Goal: Task Accomplishment & Management: Use online tool/utility

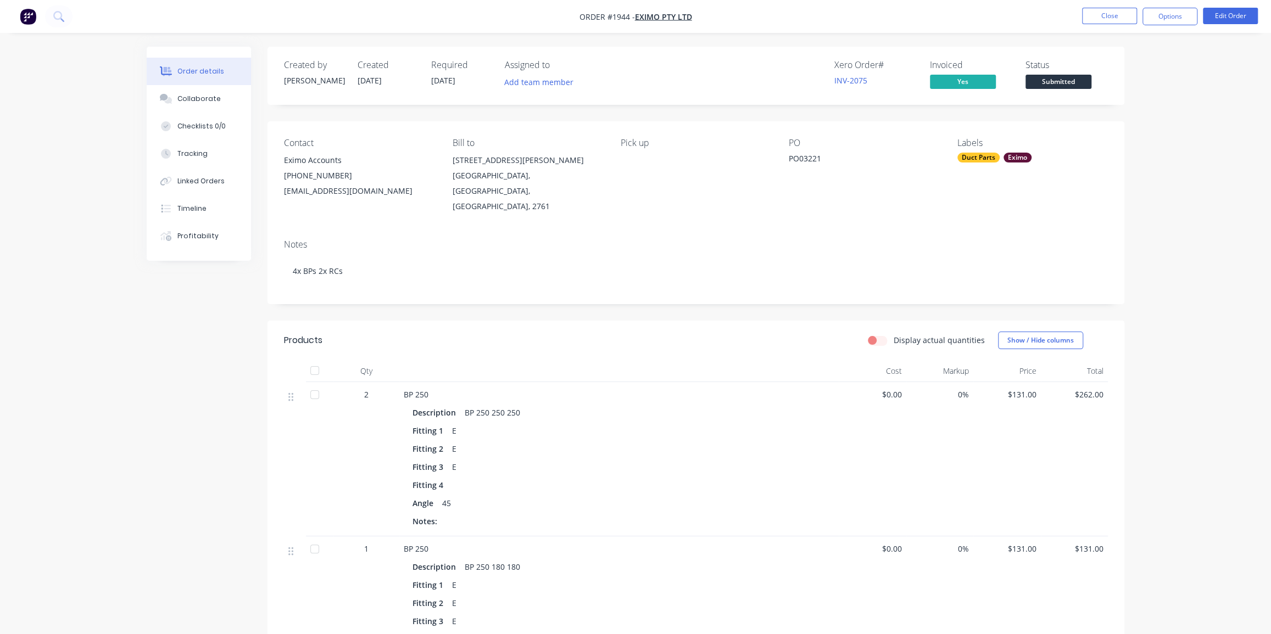
click at [29, 21] on img "button" at bounding box center [28, 16] width 16 height 16
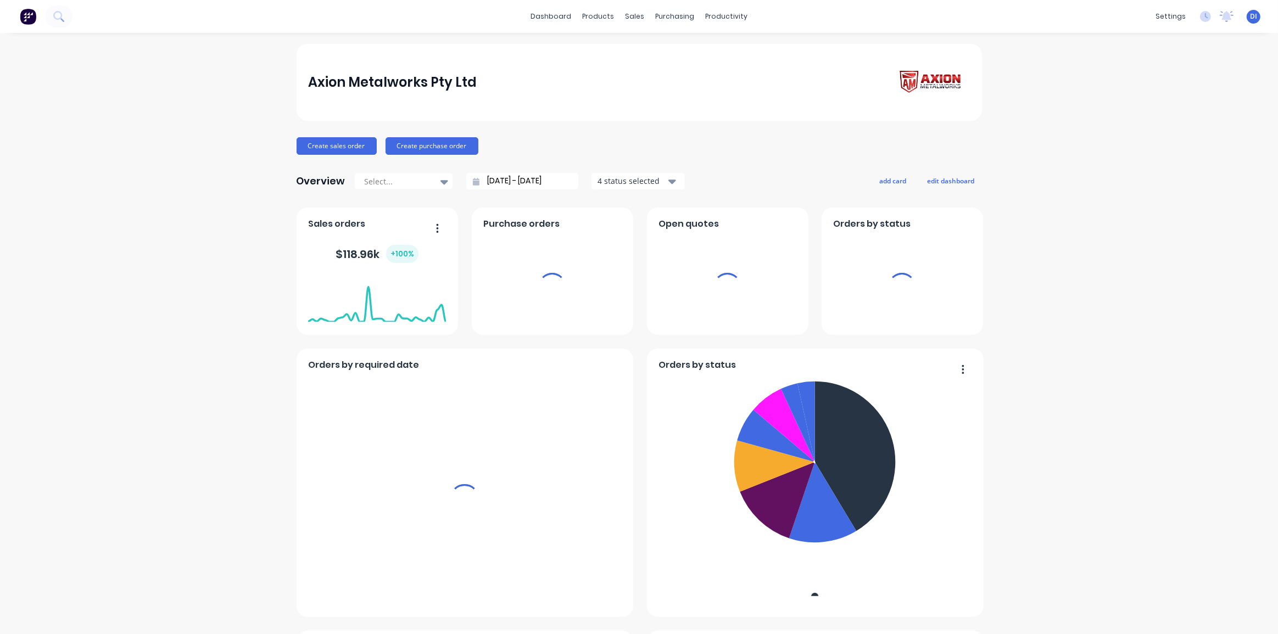
click at [595, 18] on div "products" at bounding box center [598, 16] width 43 height 16
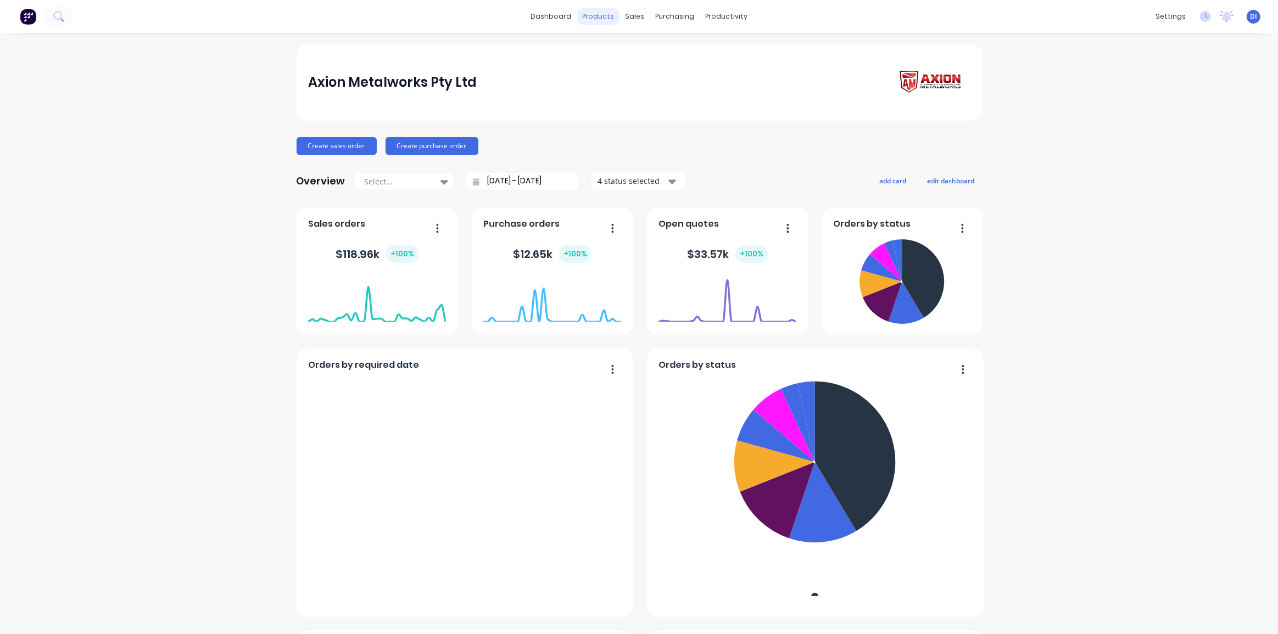
click at [593, 14] on div "products" at bounding box center [598, 16] width 43 height 16
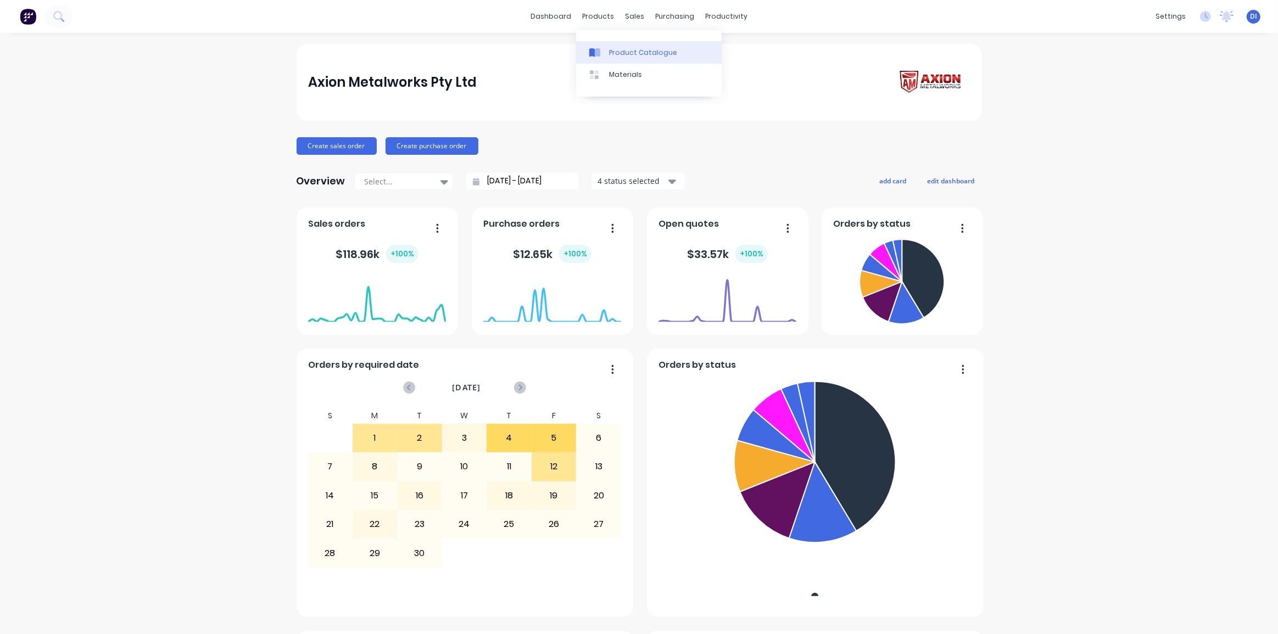
click at [613, 50] on div "Product Catalogue" at bounding box center [643, 53] width 68 height 10
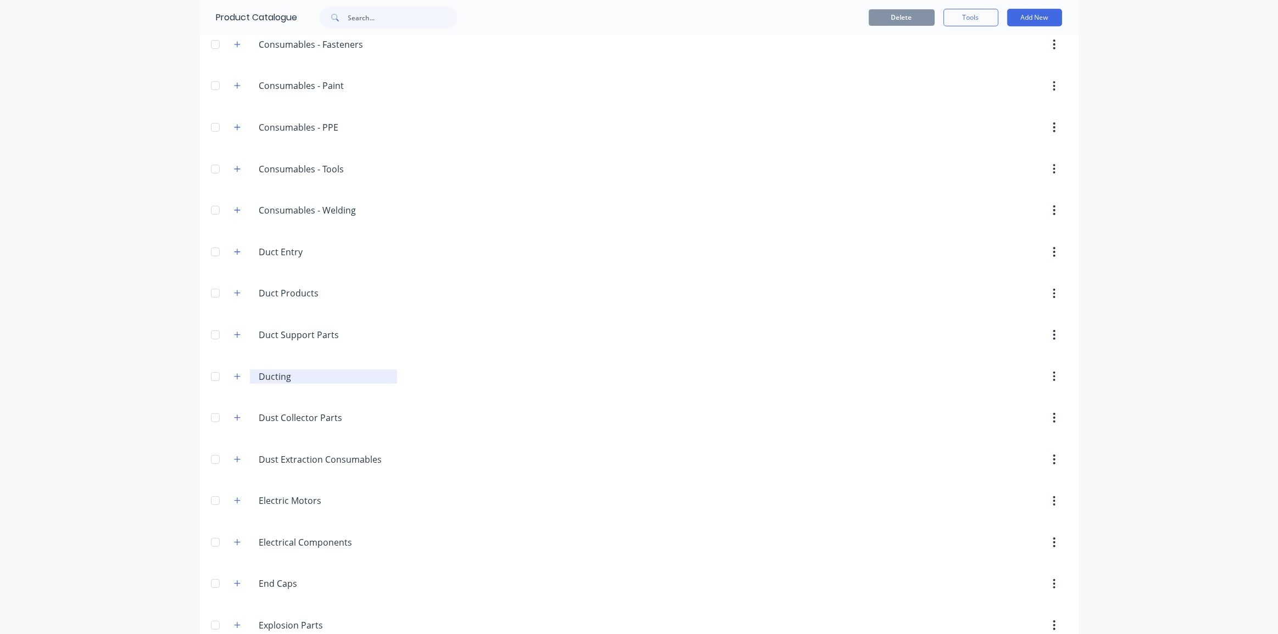
scroll to position [299, 0]
click at [236, 333] on icon "button" at bounding box center [237, 335] width 7 height 8
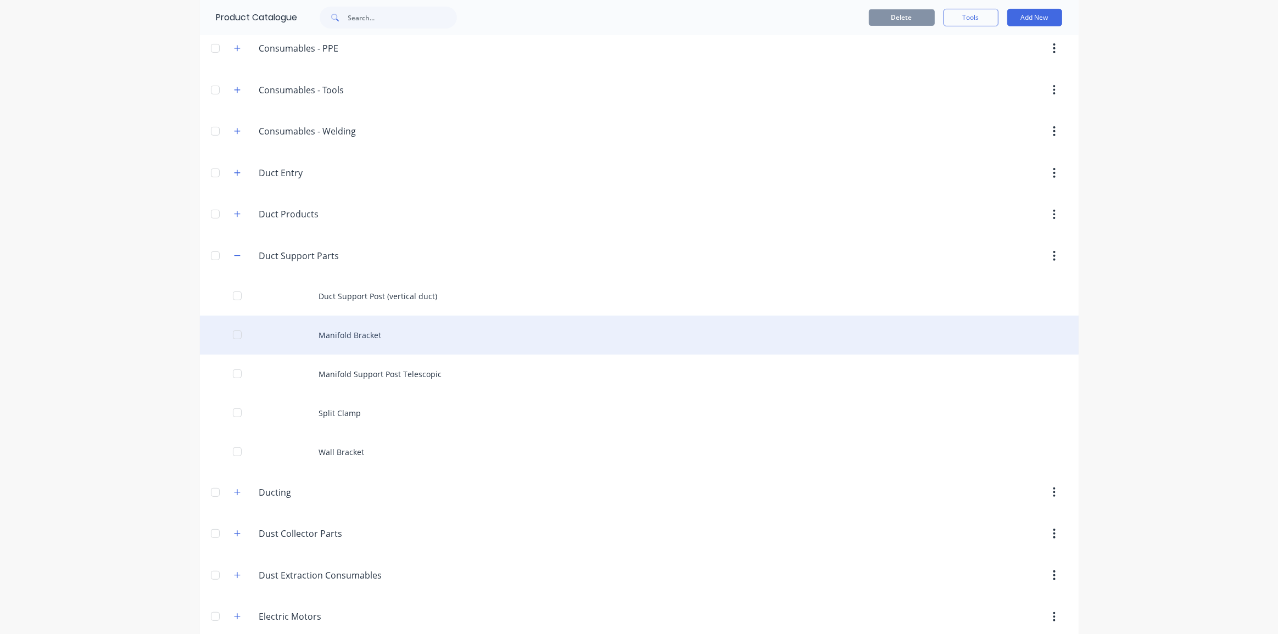
scroll to position [349, 0]
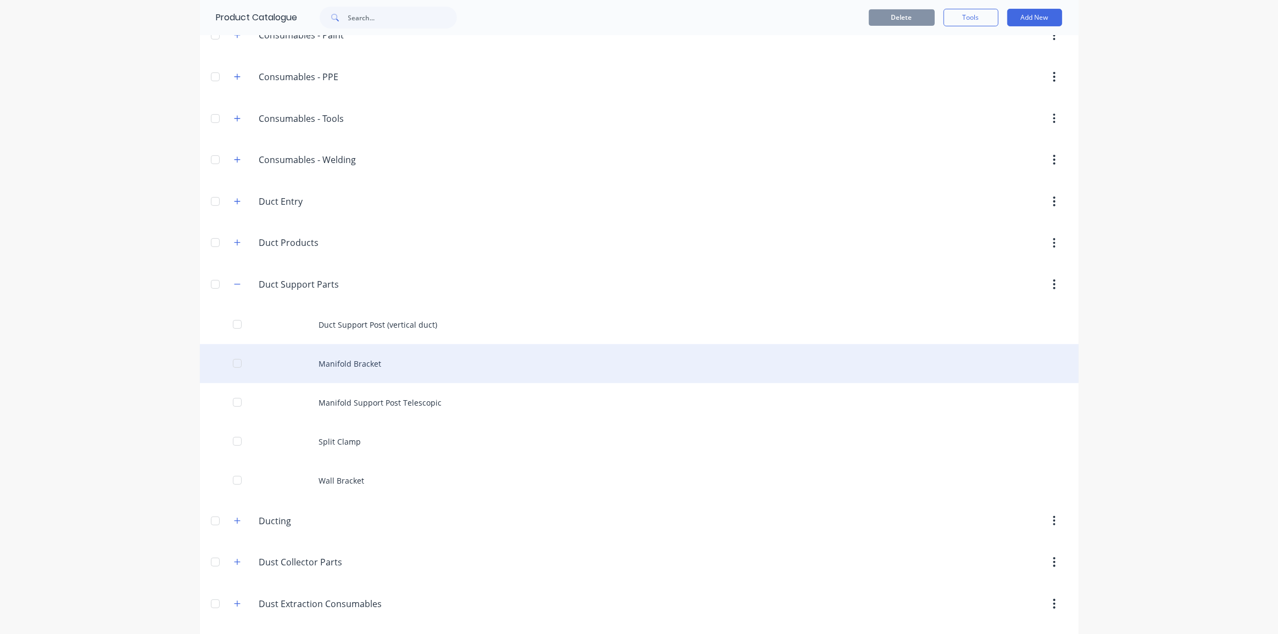
click at [415, 353] on div "Manifold Bracket" at bounding box center [639, 363] width 879 height 39
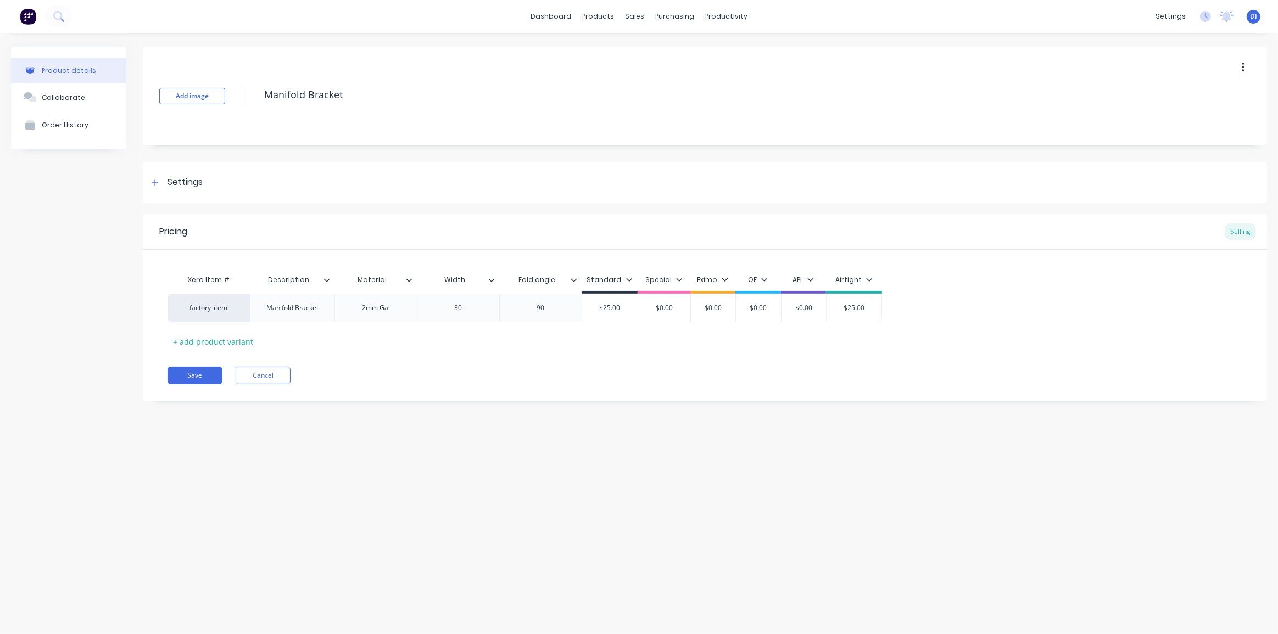
click at [568, 373] on div "Save Cancel" at bounding box center [718, 376] width 1100 height 18
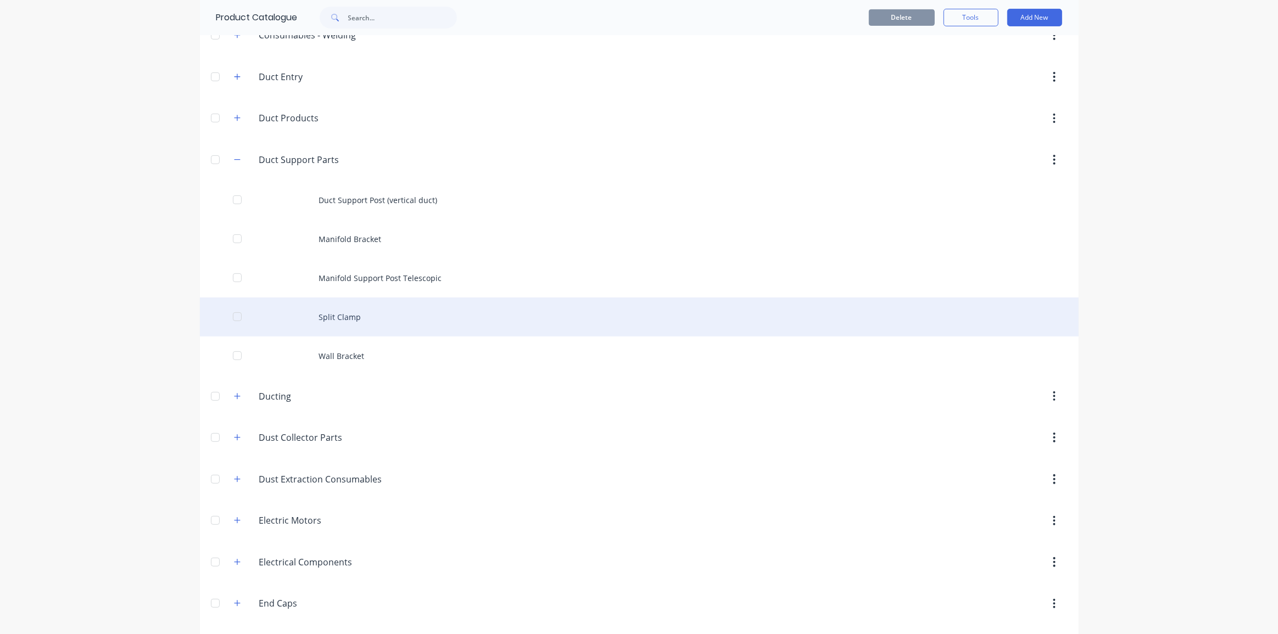
scroll to position [449, 0]
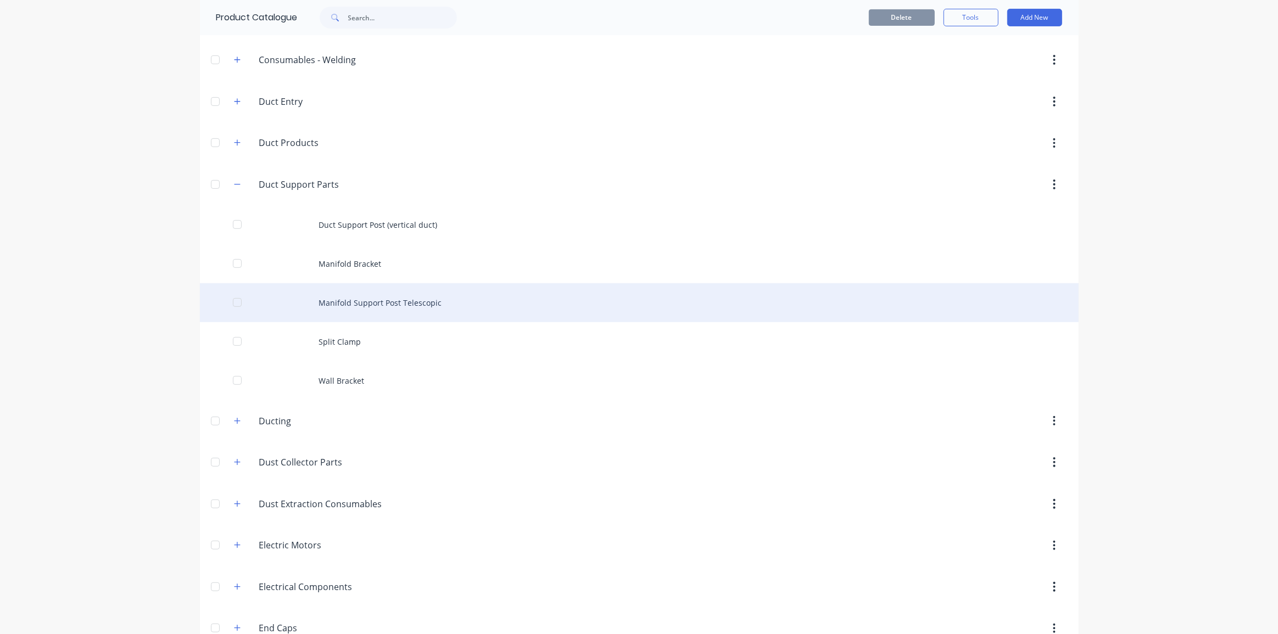
click at [391, 304] on div "Manifold Support Post Telescopic" at bounding box center [639, 302] width 879 height 39
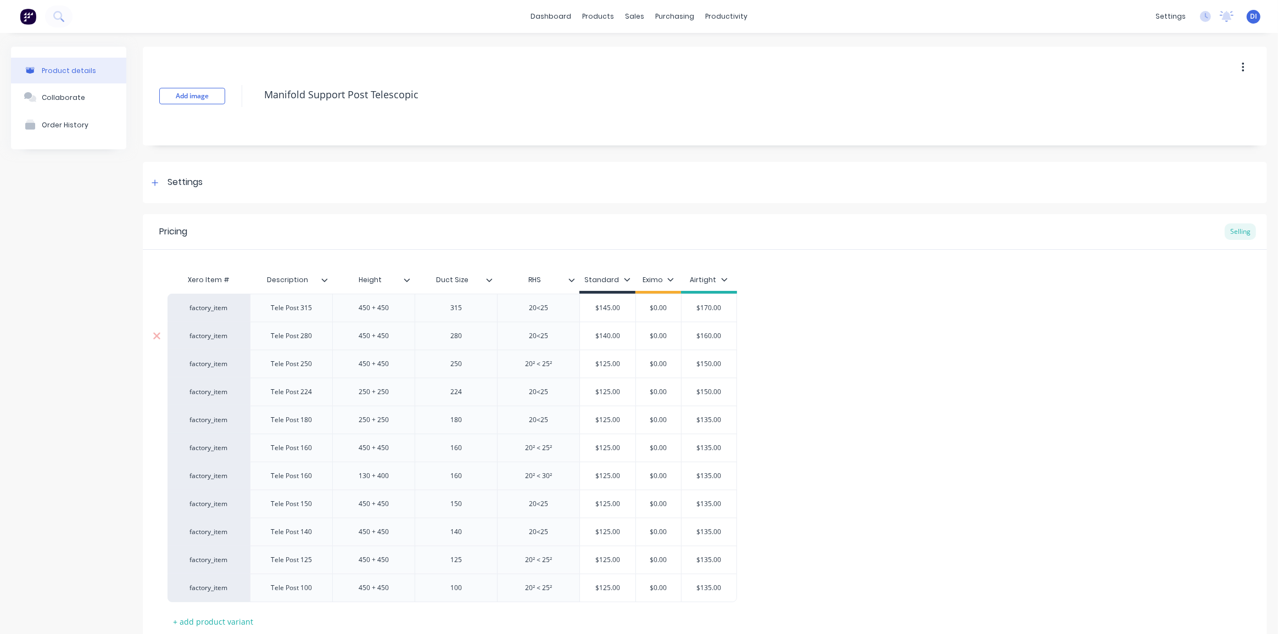
type textarea "x"
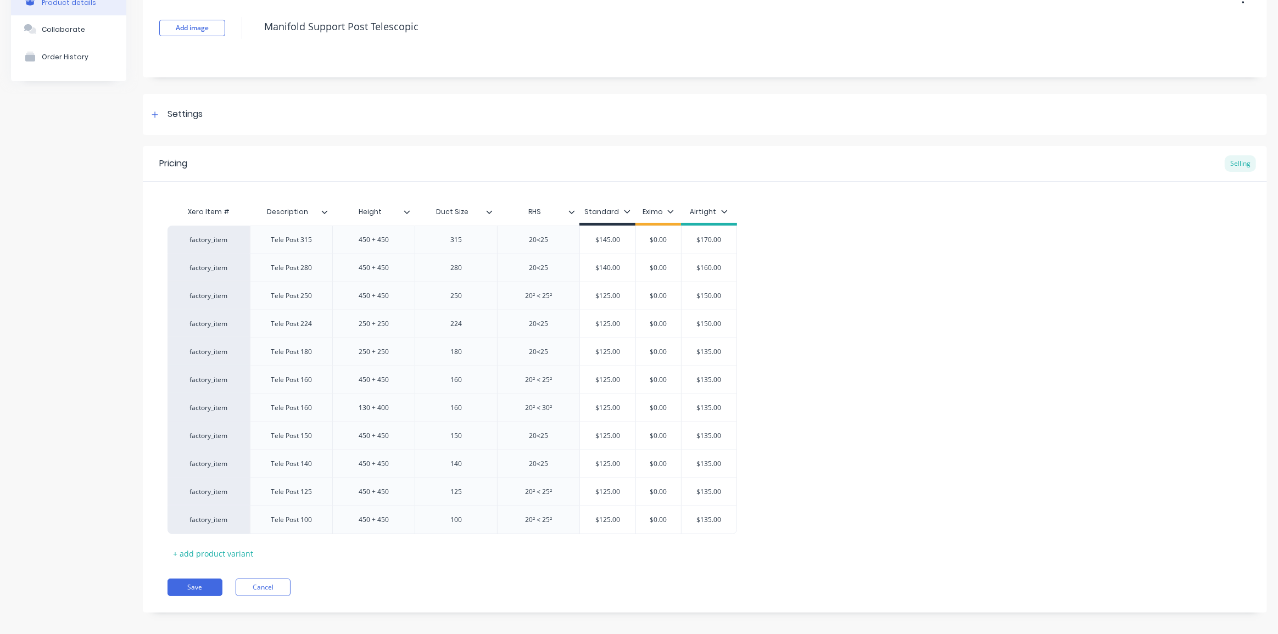
scroll to position [76, 0]
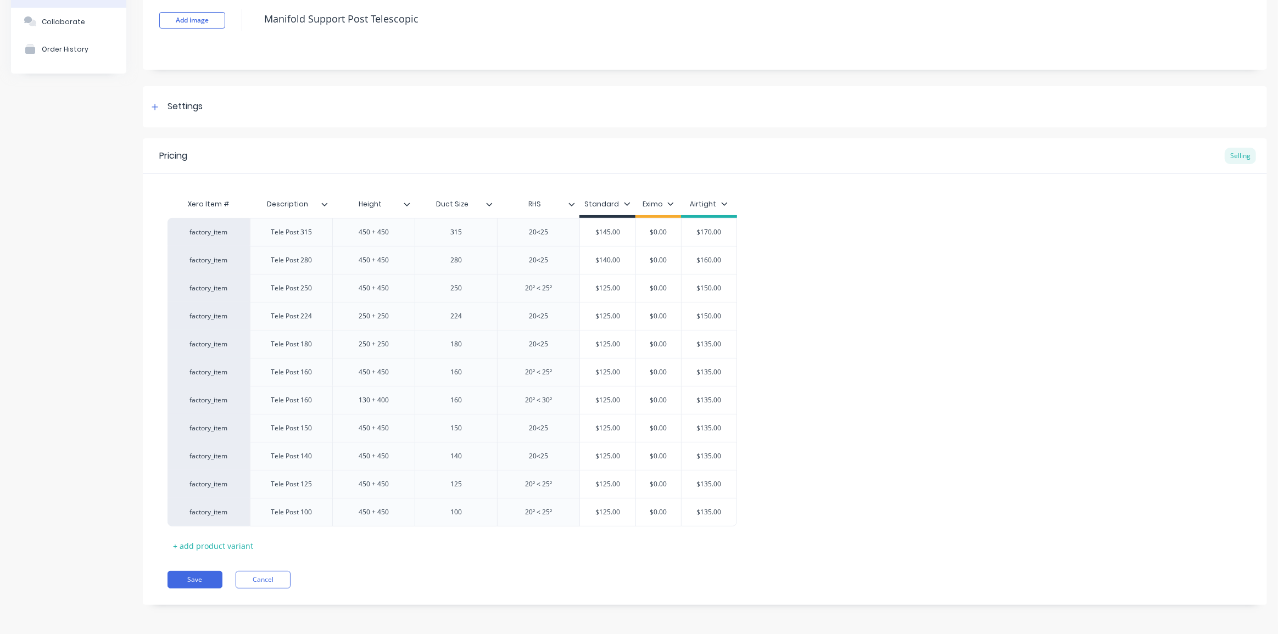
click at [879, 335] on div "factory_item Tele Post 315 450 + 450 315 20<25 $145.00 $0.00 $170.00 factory_it…" at bounding box center [705, 372] width 1075 height 309
click at [888, 357] on div "factory_item Tele Post 315 450 + 450 315 20<25 $145.00 $0.00 $170.00 factory_it…" at bounding box center [705, 372] width 1075 height 309
type input "$135.00"
click at [704, 343] on input "$135.00" at bounding box center [709, 344] width 55 height 10
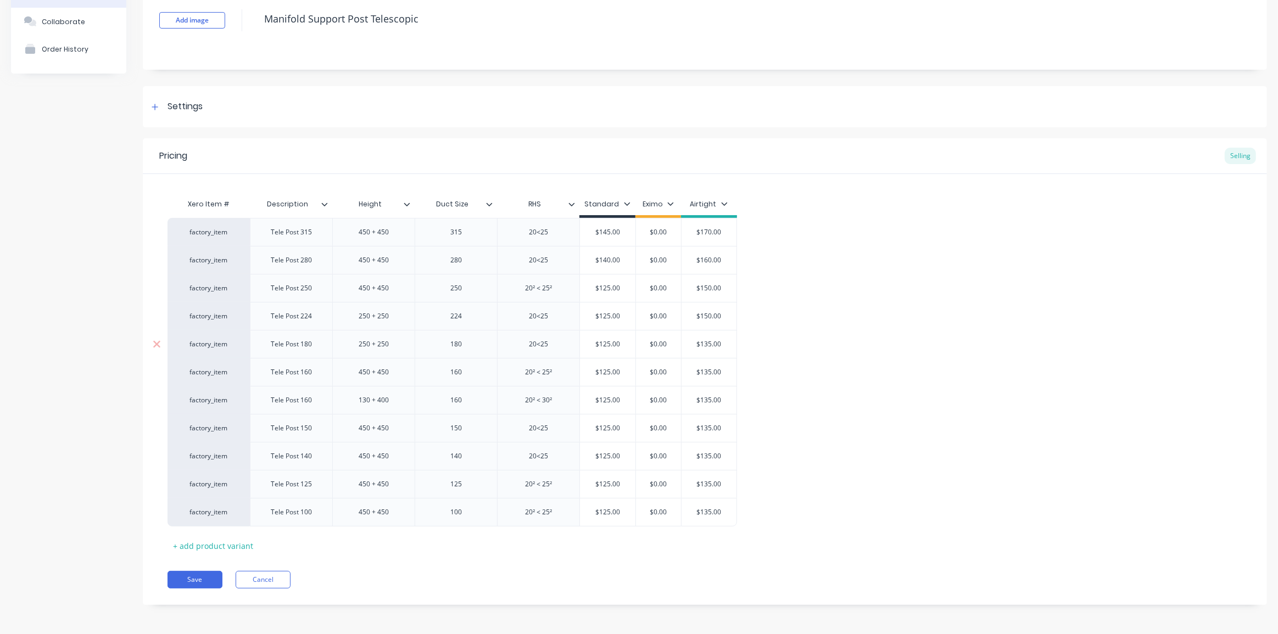
type input "$125.00"
drag, startPoint x: 604, startPoint y: 344, endPoint x: 593, endPoint y: 344, distance: 11.5
click at [593, 344] on input "$125.00" at bounding box center [607, 344] width 55 height 10
click at [796, 373] on div "factory_item Tele Post 315 450 + 450 315 20<25 $145.00 $0.00 $170.00 factory_it…" at bounding box center [705, 372] width 1075 height 309
click at [708, 342] on input "$135.00" at bounding box center [709, 344] width 55 height 10
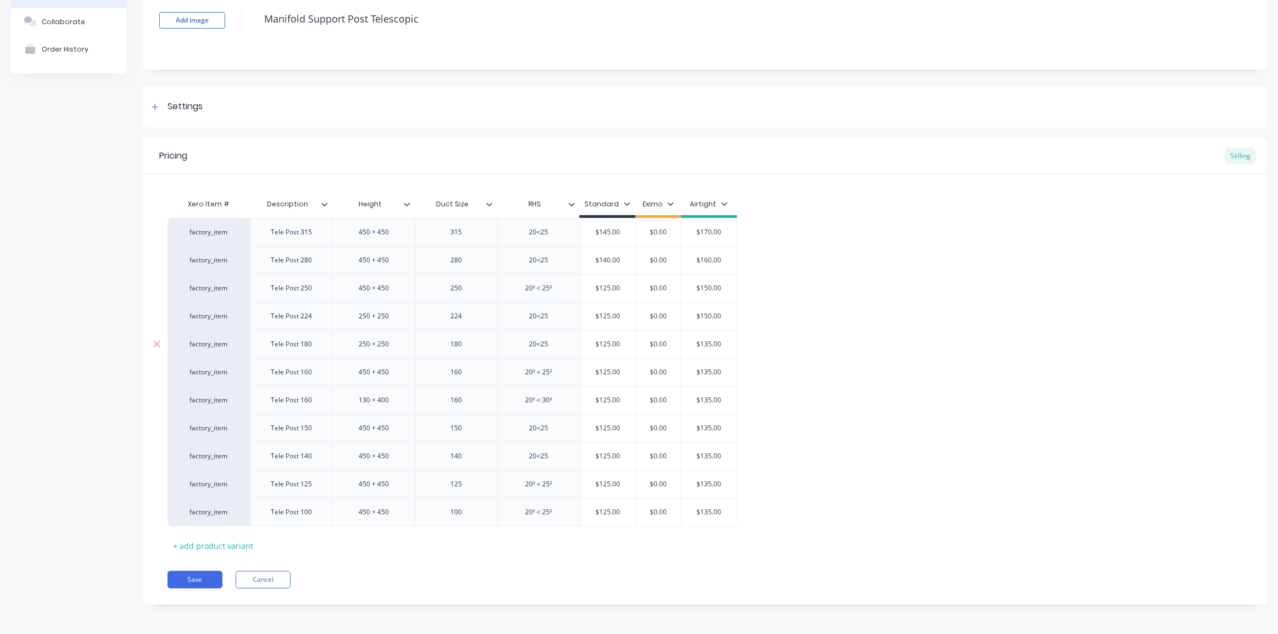
click at [708, 342] on input "$135.00" at bounding box center [709, 344] width 55 height 10
type textarea "x"
type input "$12"
type textarea "x"
type input "$125"
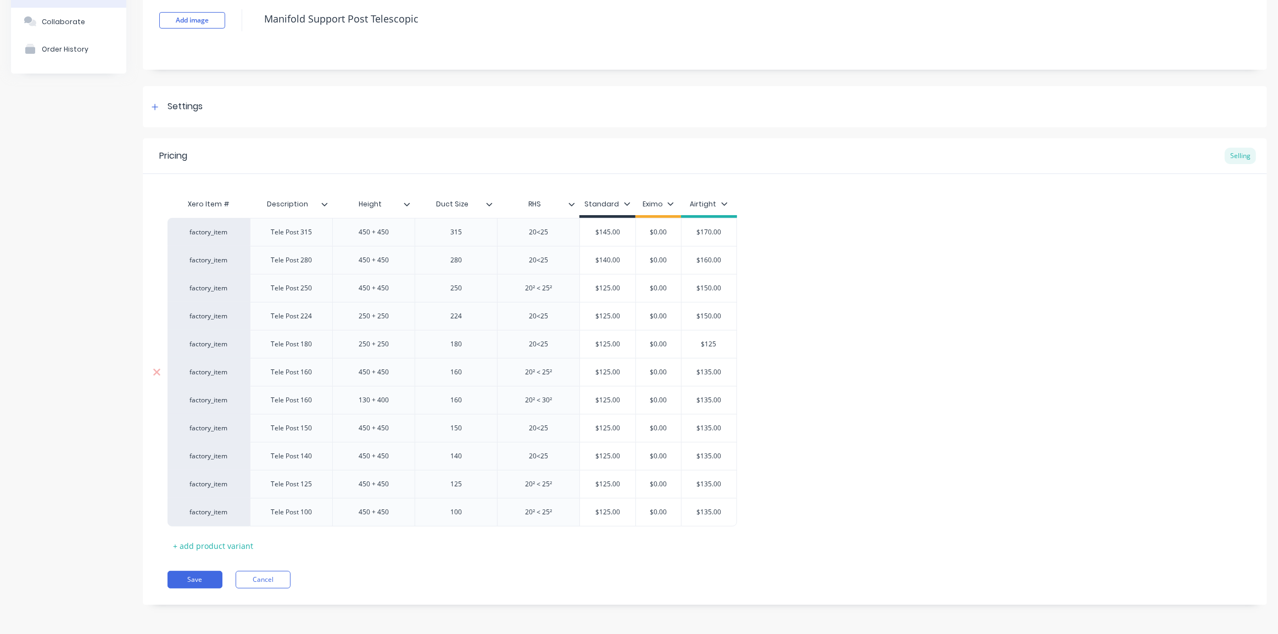
type input "$135.00"
click at [717, 372] on input "$135.00" at bounding box center [709, 372] width 55 height 10
type textarea "x"
type input "$1"
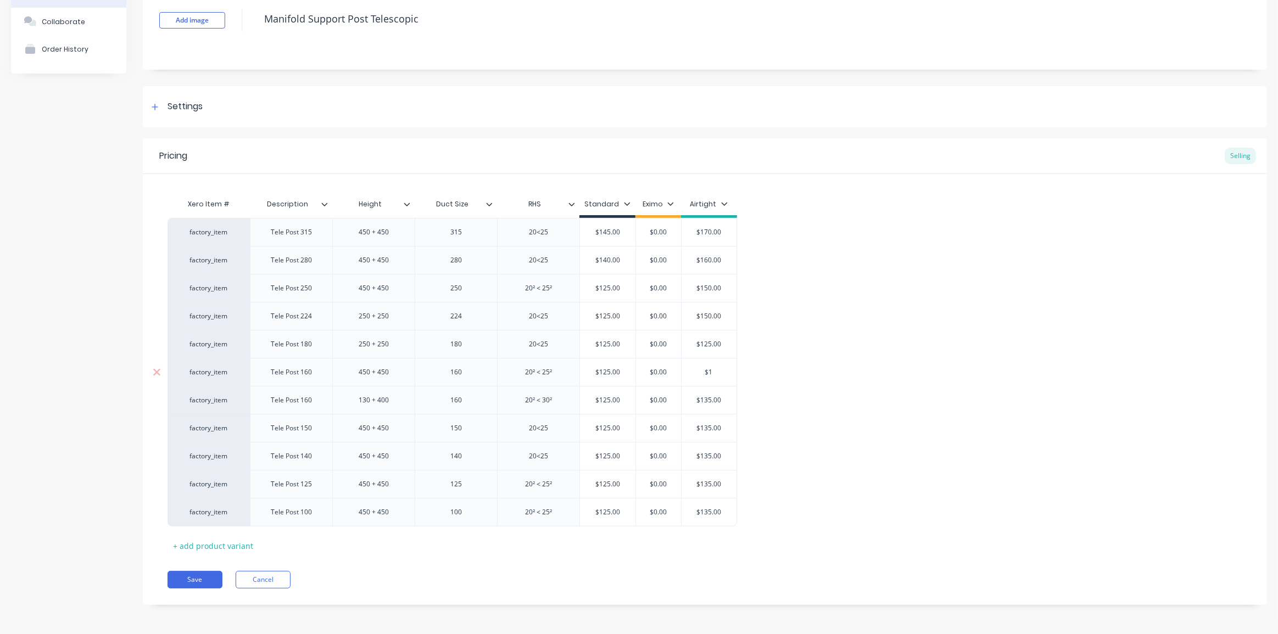
type textarea "x"
type input "$15"
type textarea "x"
type input "$1"
type textarea "x"
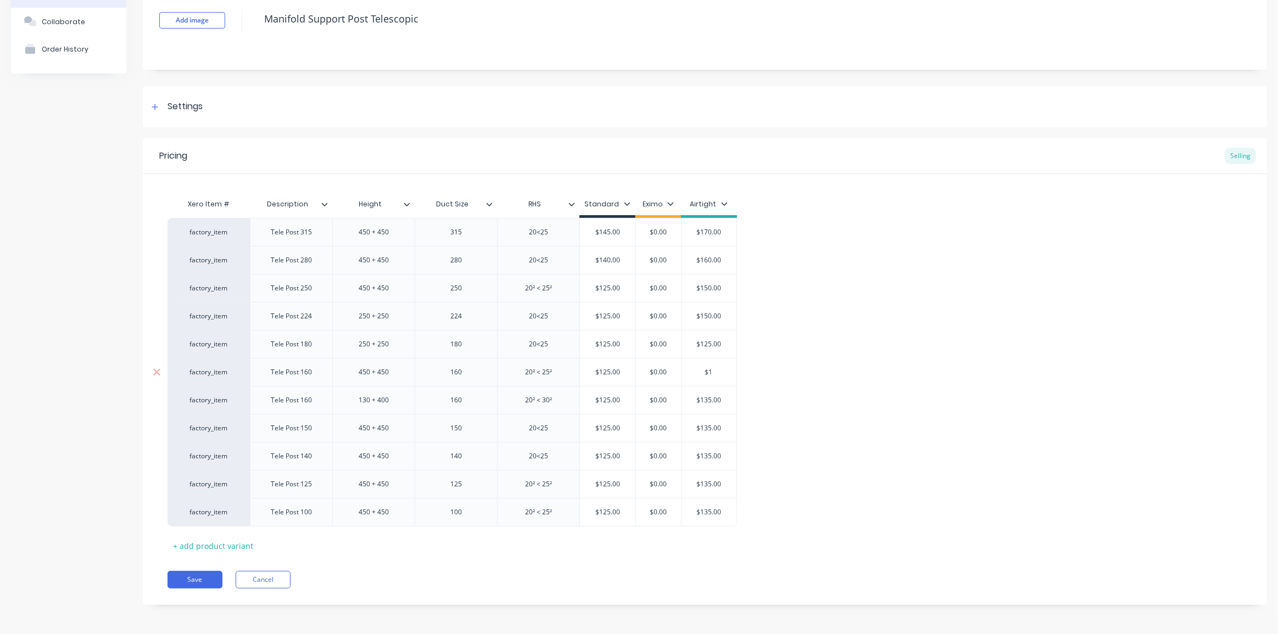
type input "$12"
type textarea "x"
type input "$125"
type input "$135.00"
click at [706, 397] on input "$135.00" at bounding box center [709, 400] width 55 height 10
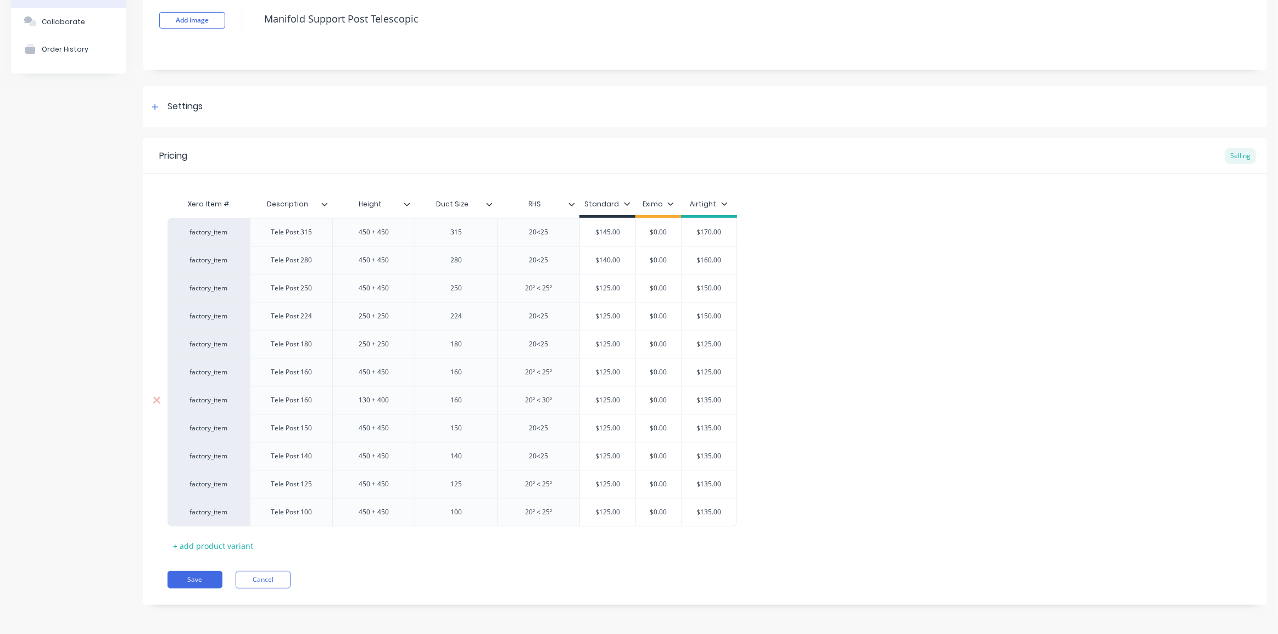
click at [706, 397] on input "$135.00" at bounding box center [709, 400] width 55 height 10
type textarea "x"
type input "$1"
type textarea "x"
type input "$12"
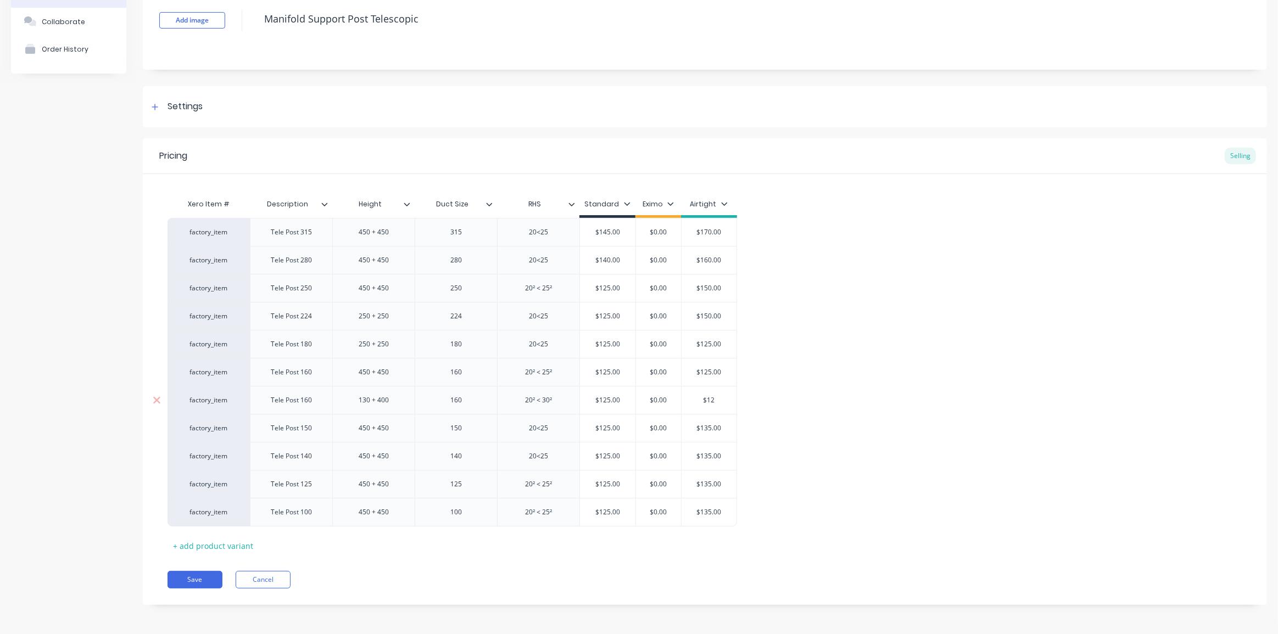
type textarea "x"
type input "$125"
type input "$135.00"
click at [708, 427] on input "$135.00" at bounding box center [709, 428] width 55 height 10
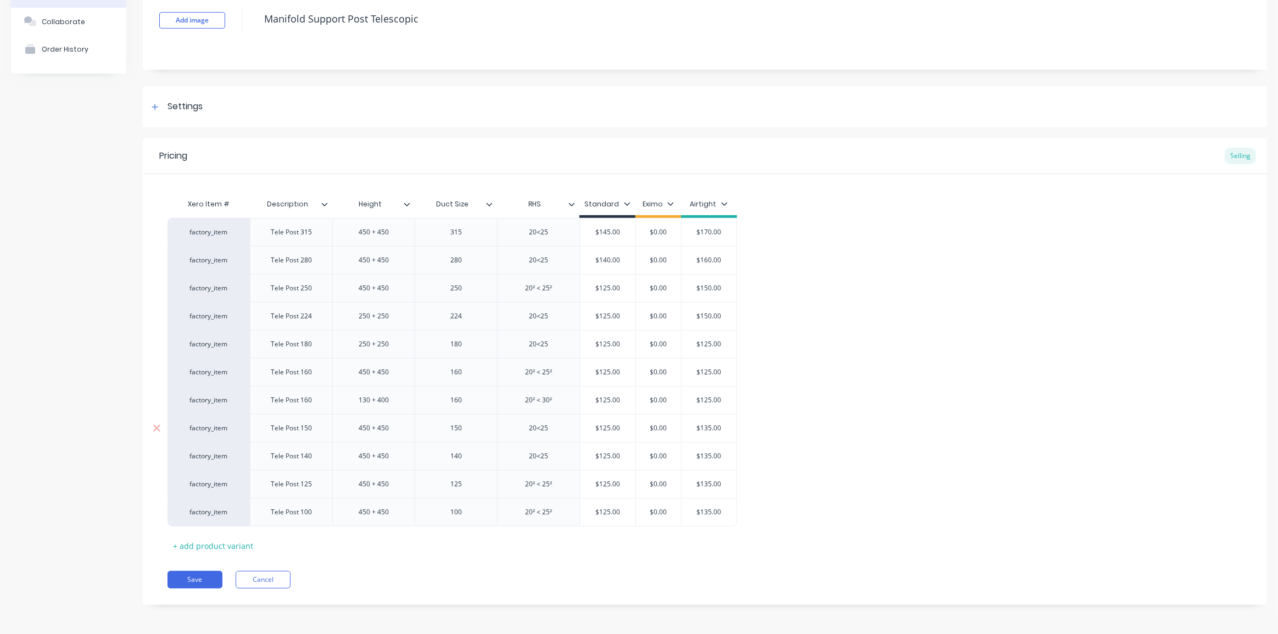
type textarea "x"
type input "$1"
type textarea "x"
type input "$12"
type textarea "x"
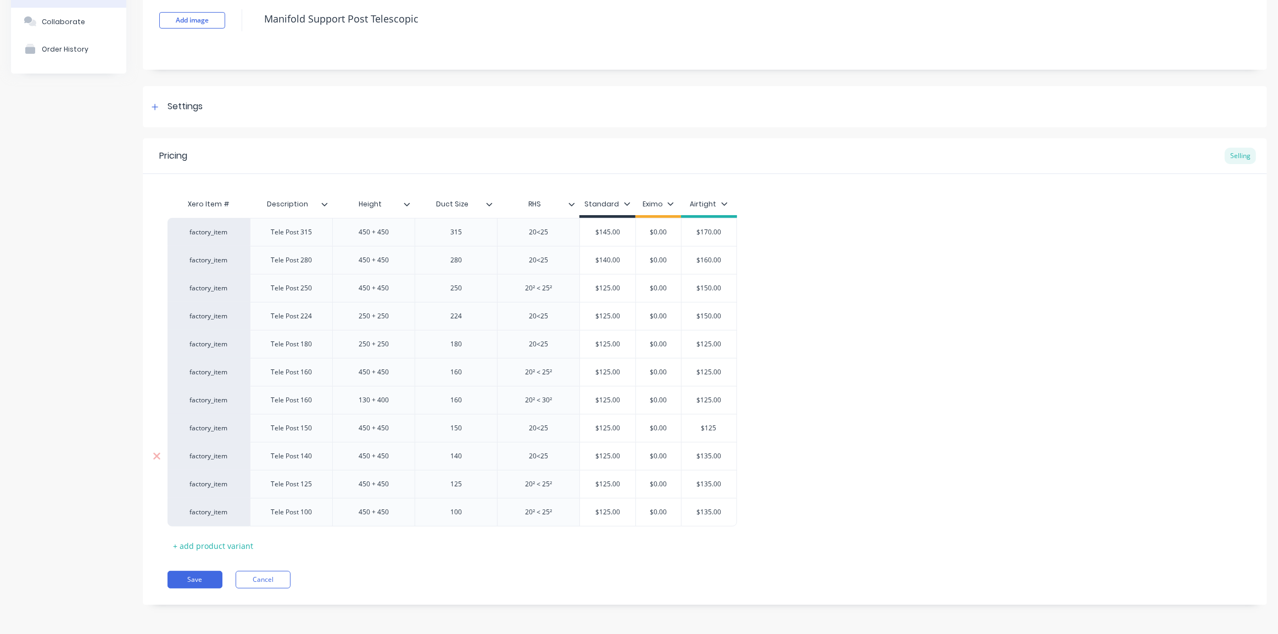
type input "$125"
type input "$135.00"
click at [712, 453] on input "$135.00" at bounding box center [709, 456] width 55 height 10
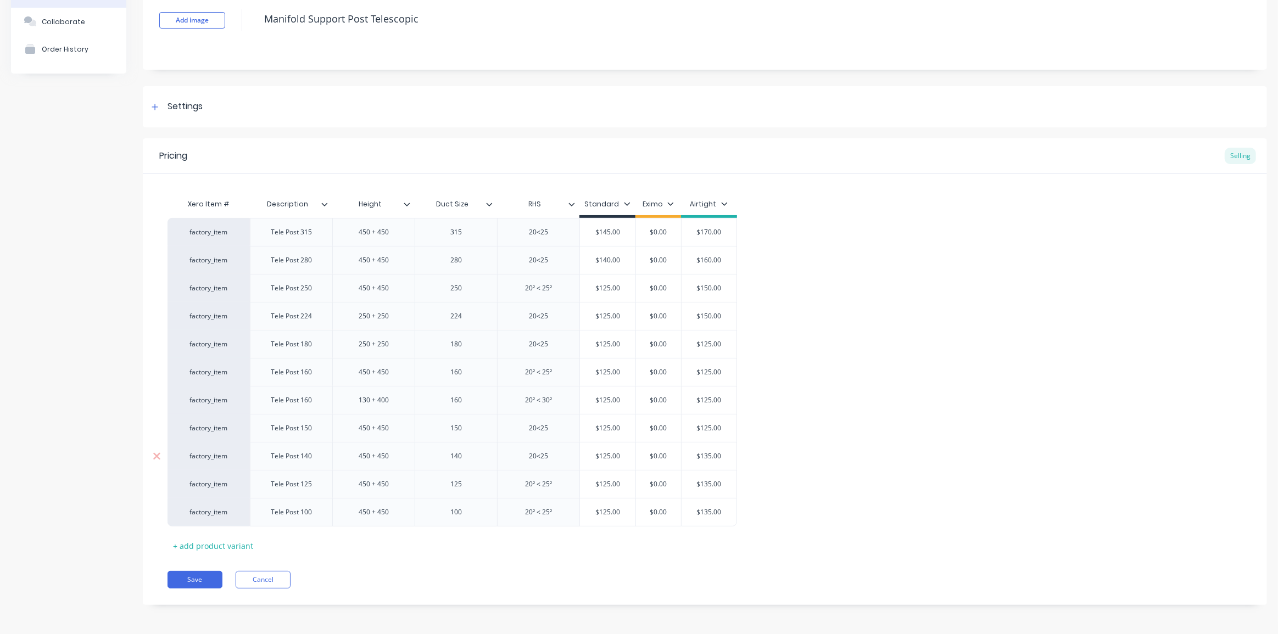
type textarea "x"
type input "1"
type textarea "x"
type input "12"
type textarea "x"
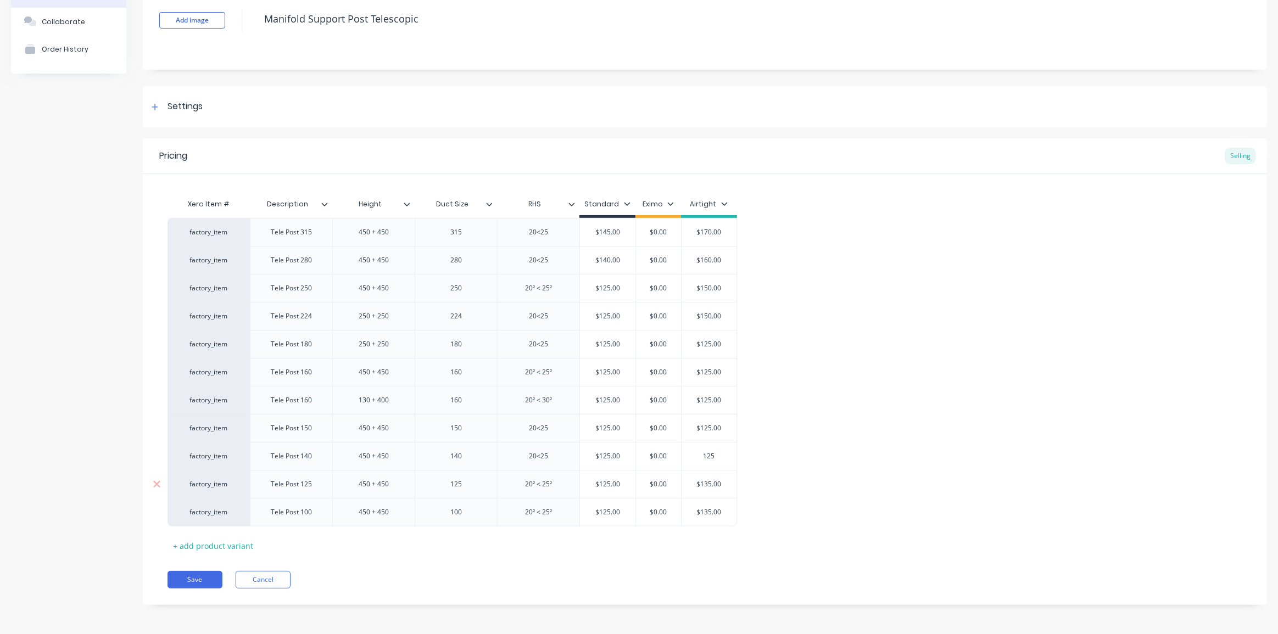
type input "125"
type input "$135.00"
click at [714, 481] on input "$135.00" at bounding box center [709, 484] width 55 height 10
type textarea "x"
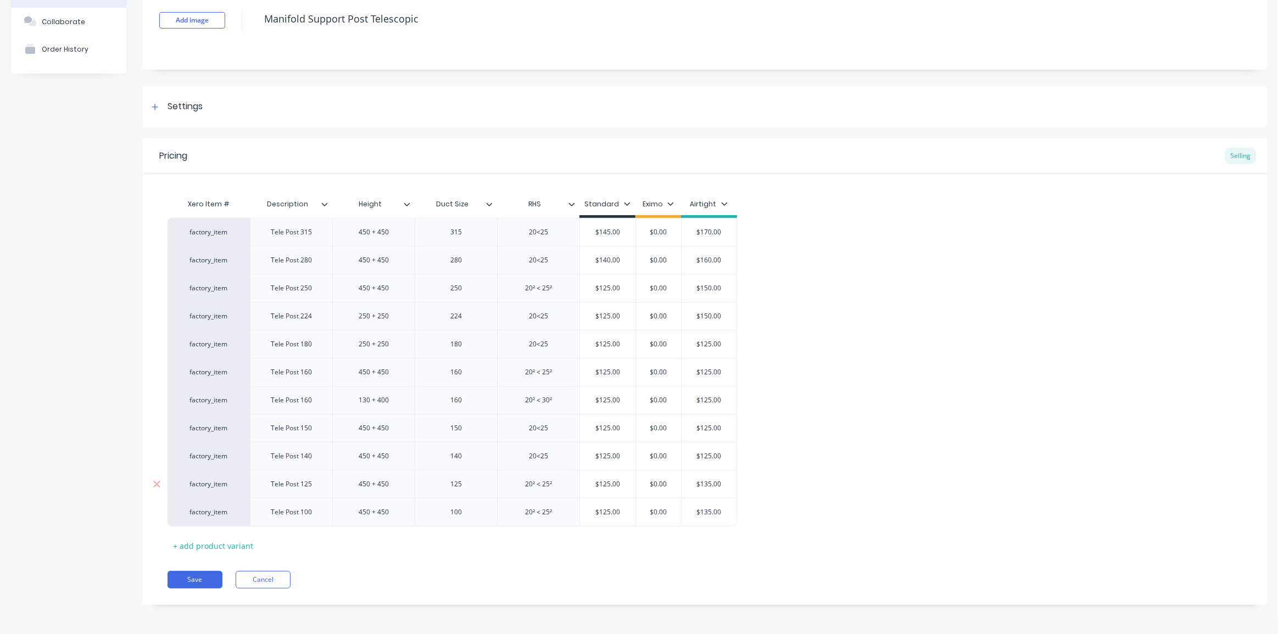
type input "$1"
type textarea "x"
type input "$12"
type textarea "x"
type input "$125"
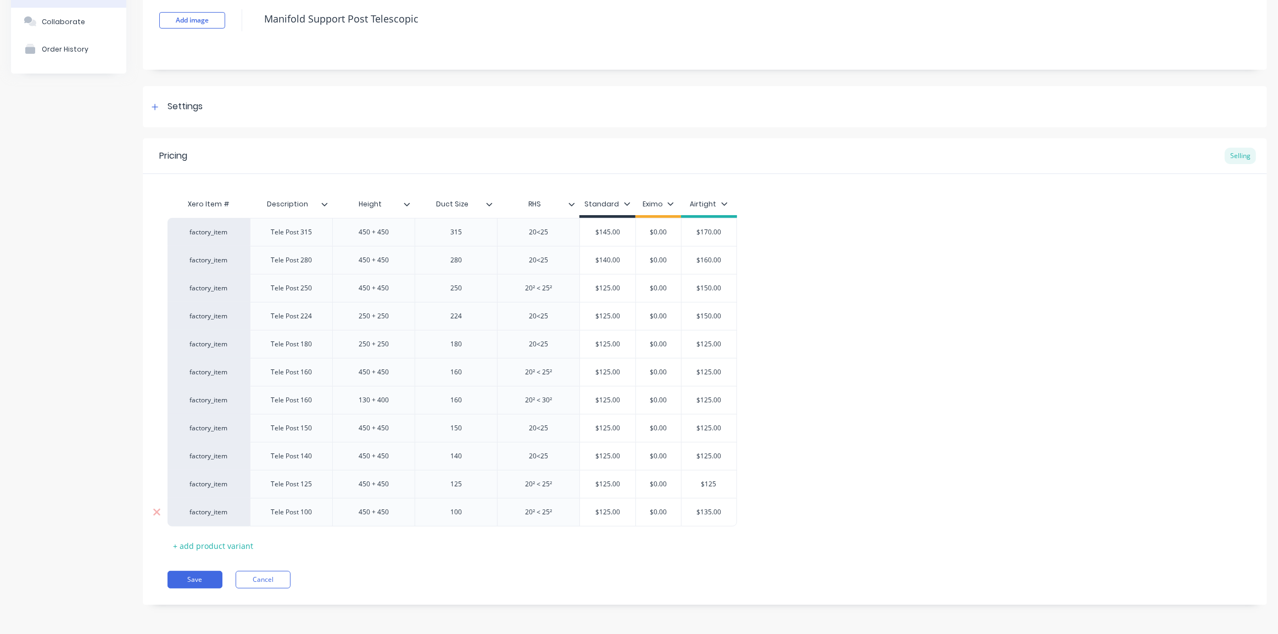
type input "$135.00"
click at [706, 512] on input "$135.00" at bounding box center [709, 512] width 55 height 10
type textarea "x"
type input "$1"
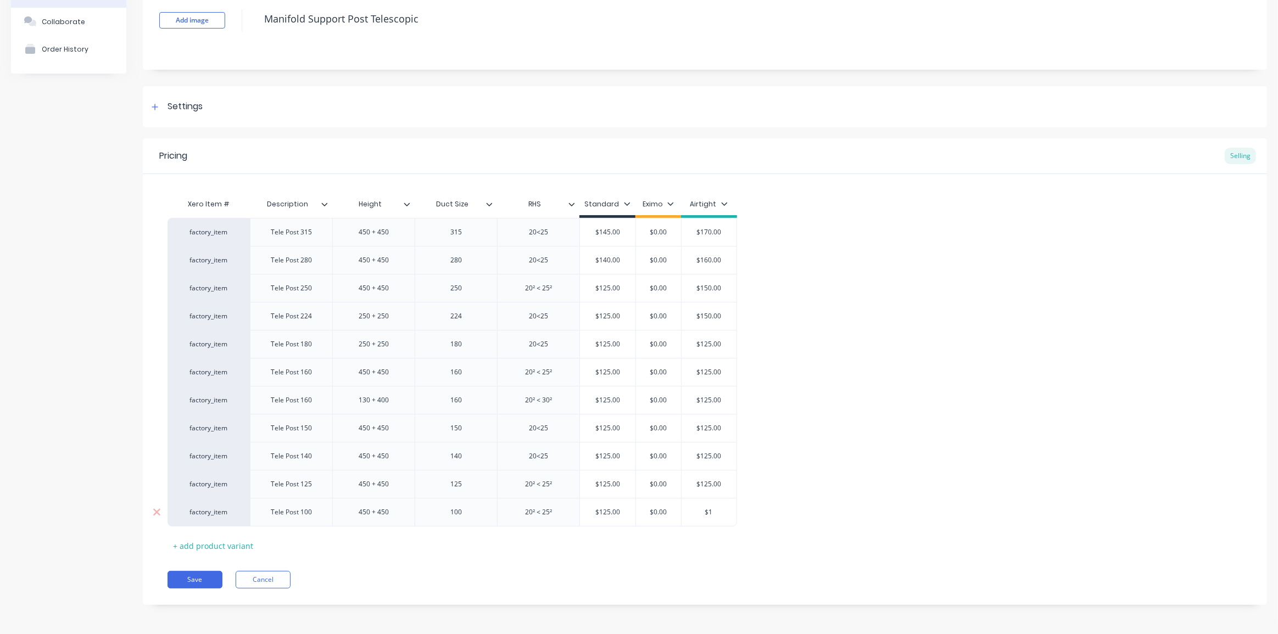
type textarea "x"
type input "$12"
type textarea "x"
type input "$125"
click at [825, 484] on div "factory_item Tele Post 315 450 + 450 315 20<25 $145.00 $0.00 $170.00 factory_it…" at bounding box center [705, 372] width 1075 height 309
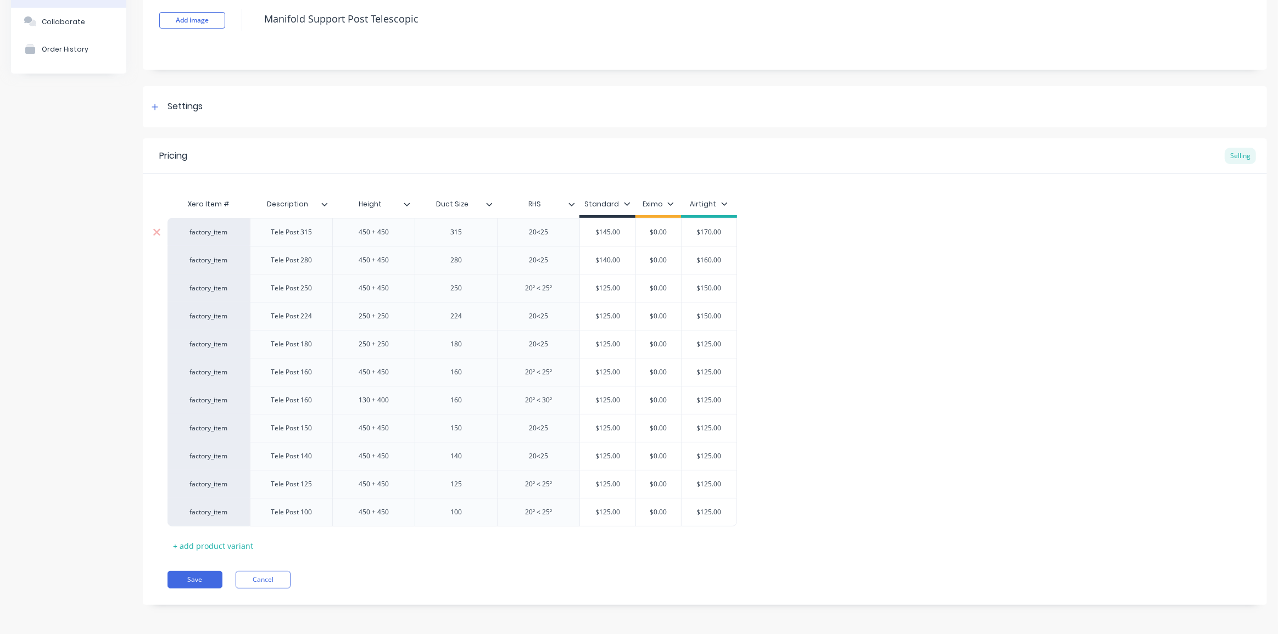
type input "$170.00"
click at [710, 232] on input "$170.00" at bounding box center [709, 232] width 55 height 10
type textarea "x"
type input "$1"
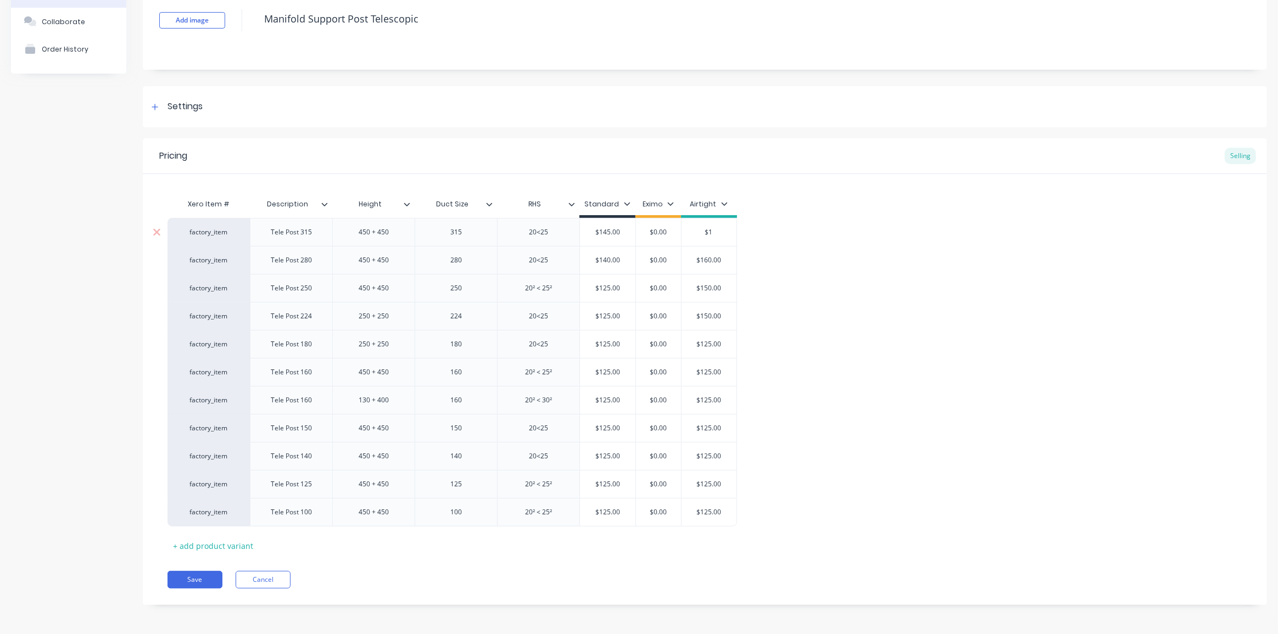
type textarea "x"
type input "$16"
type textarea "x"
type input "$160"
click at [763, 297] on div "factory_item Tele Post 315 450 + 450 315 20<25 $145.00 $0.00 $160.00 $160 facto…" at bounding box center [705, 372] width 1075 height 309
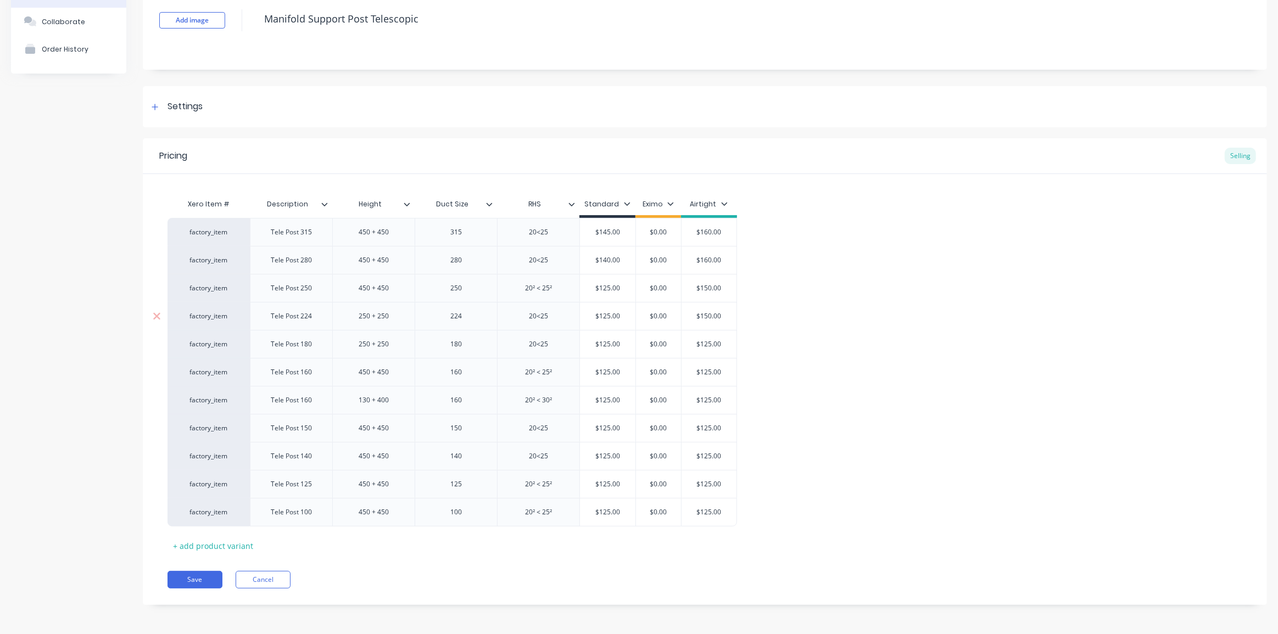
type input "$150.00"
click at [709, 313] on input "$150.00" at bounding box center [709, 316] width 55 height 10
type textarea "x"
type input "$1"
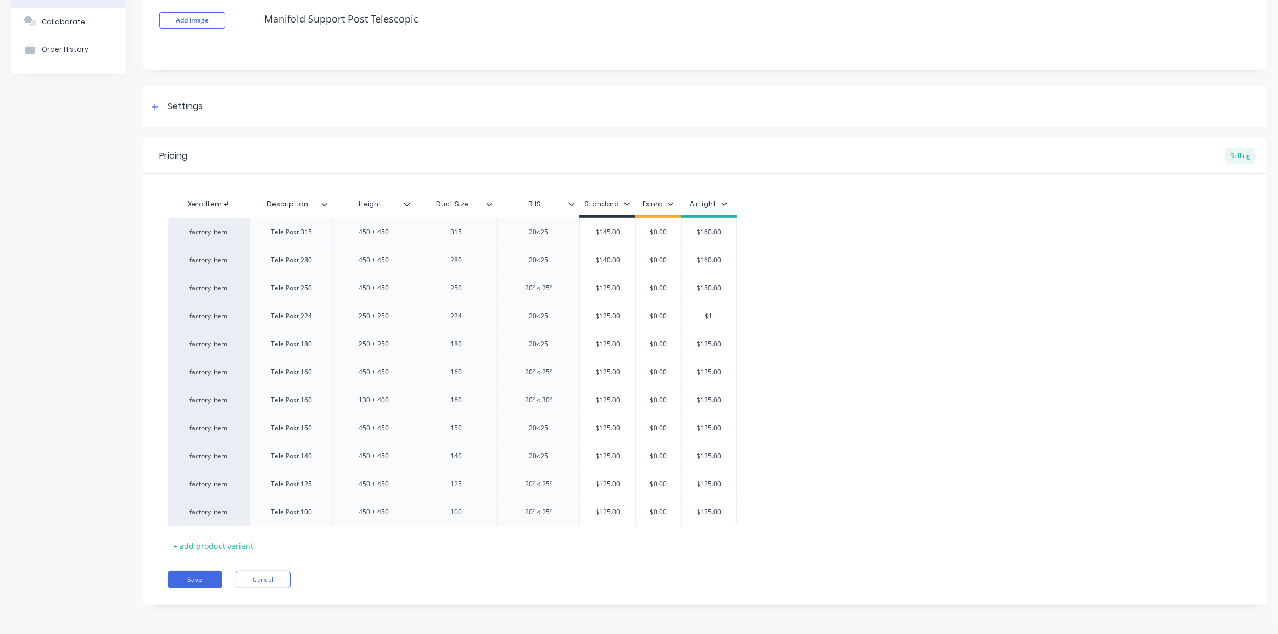
type textarea "x"
type input "$14"
type textarea "x"
type input "$140"
drag, startPoint x: 816, startPoint y: 321, endPoint x: 774, endPoint y: 319, distance: 41.8
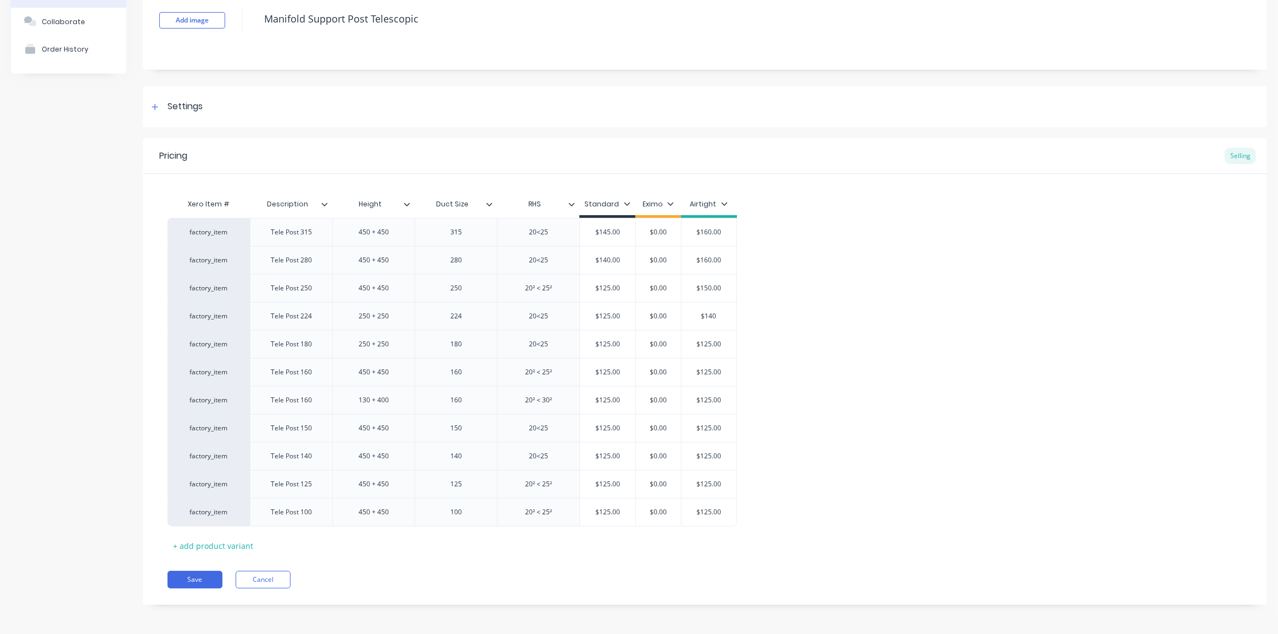
click at [814, 321] on div "factory_item Tele Post 315 450 + 450 315 20<25 $145.00 $0.00 $160.00 $160 facto…" at bounding box center [705, 372] width 1075 height 309
type input "$150.00"
click at [708, 289] on input "$150.00" at bounding box center [709, 288] width 55 height 10
type textarea "x"
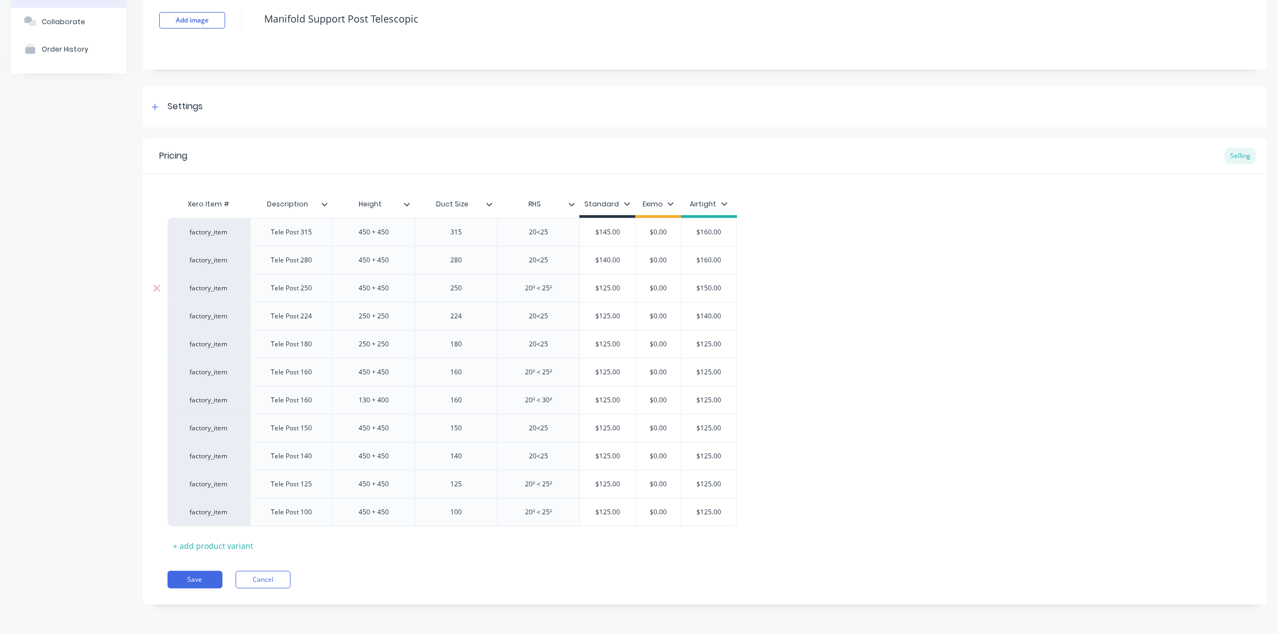
type input "$1"
type textarea "x"
type input "$14"
type textarea "x"
type input "$140"
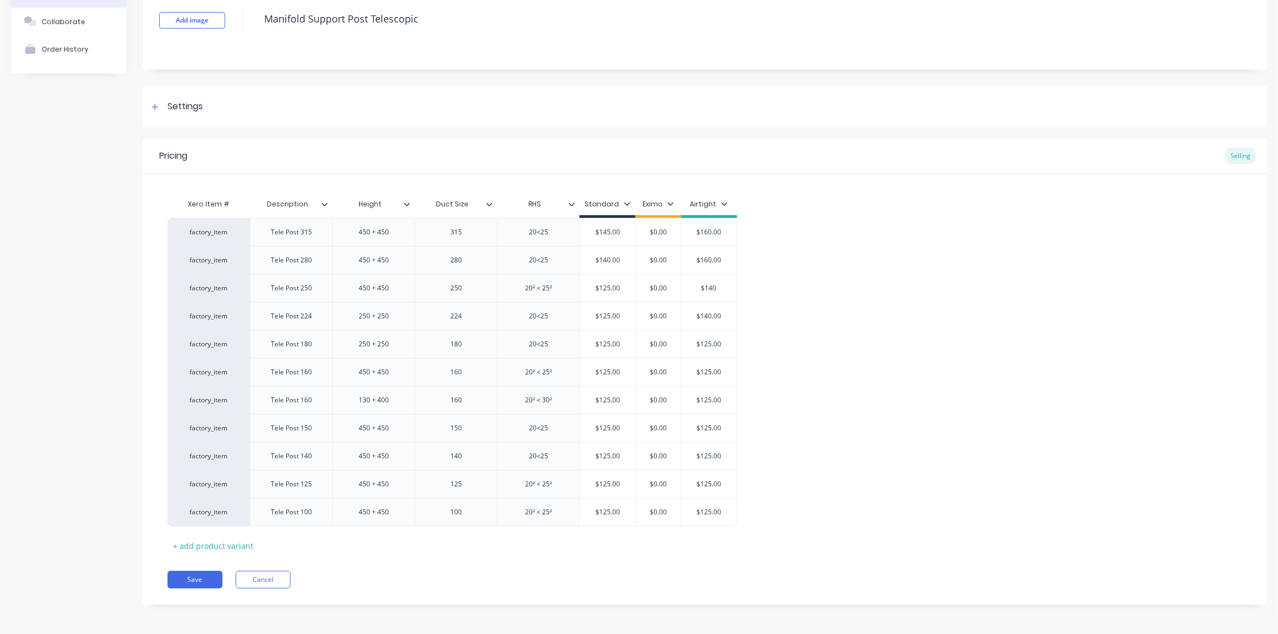
click at [756, 275] on div "factory_item Tele Post 315 450 + 450 315 20<25 $145.00 $0.00 $160.00 $160 facto…" at bounding box center [705, 372] width 1075 height 309
type input "$160.00"
click at [711, 258] on input "$160.00" at bounding box center [709, 260] width 55 height 10
type textarea "x"
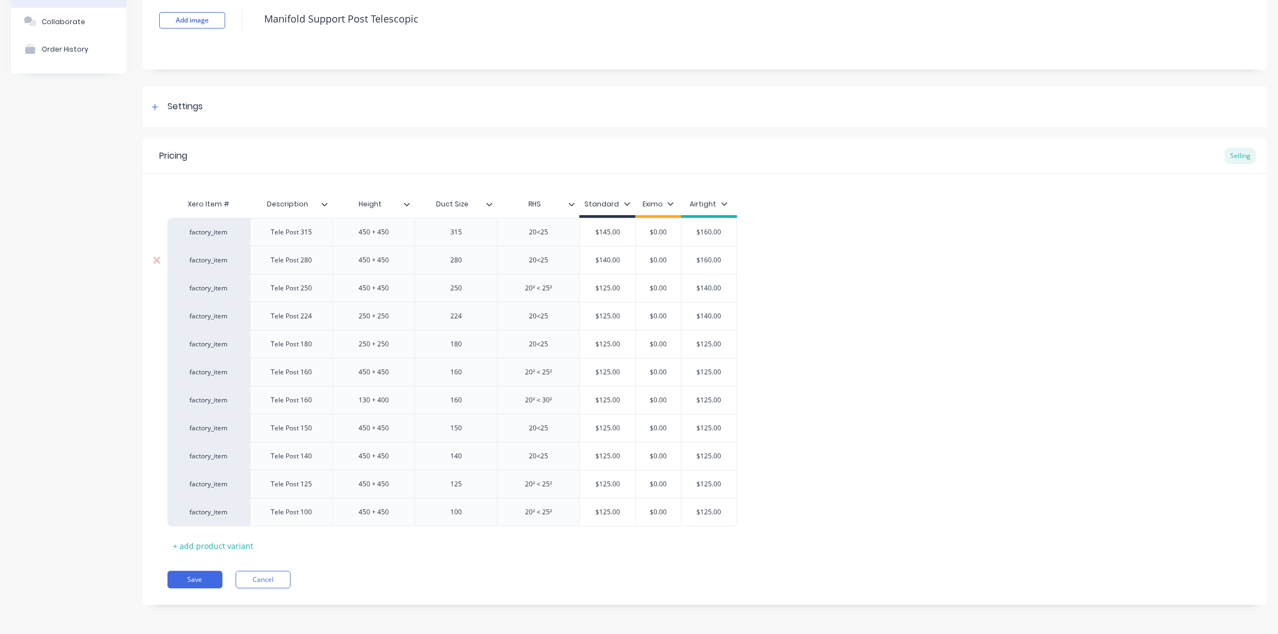
type input "$1"
type textarea "x"
type input "$15"
type textarea "x"
type input "$155"
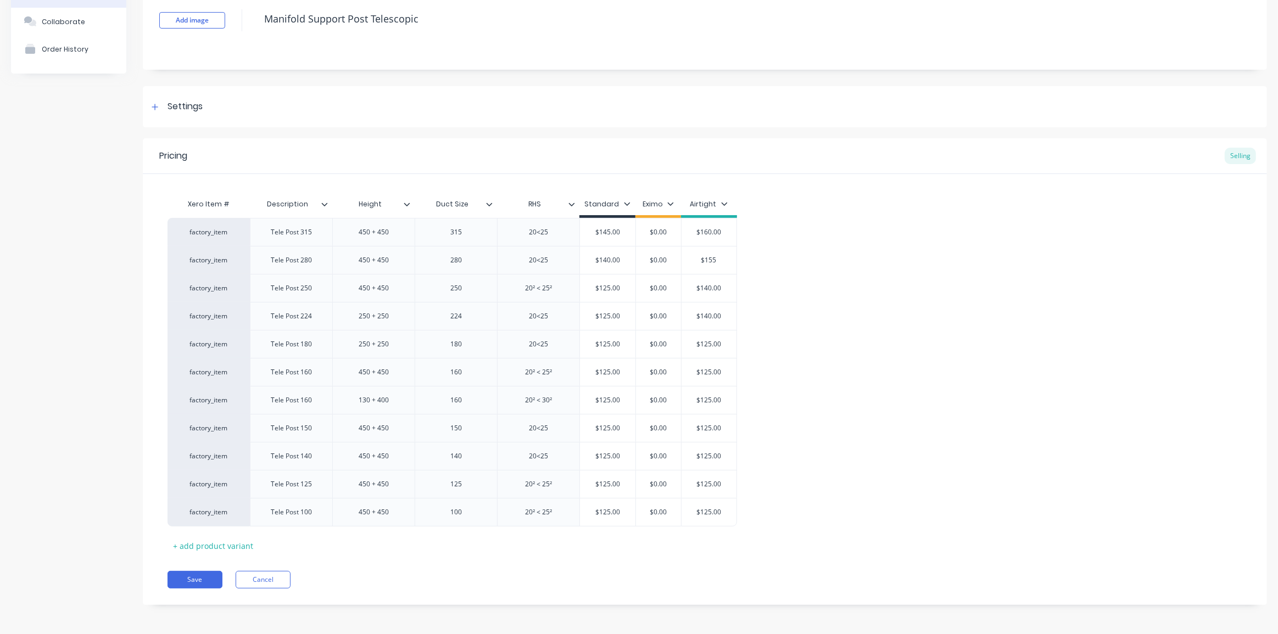
type textarea "x"
type input "$15"
type textarea "x"
type input "$150"
type input "$160.00"
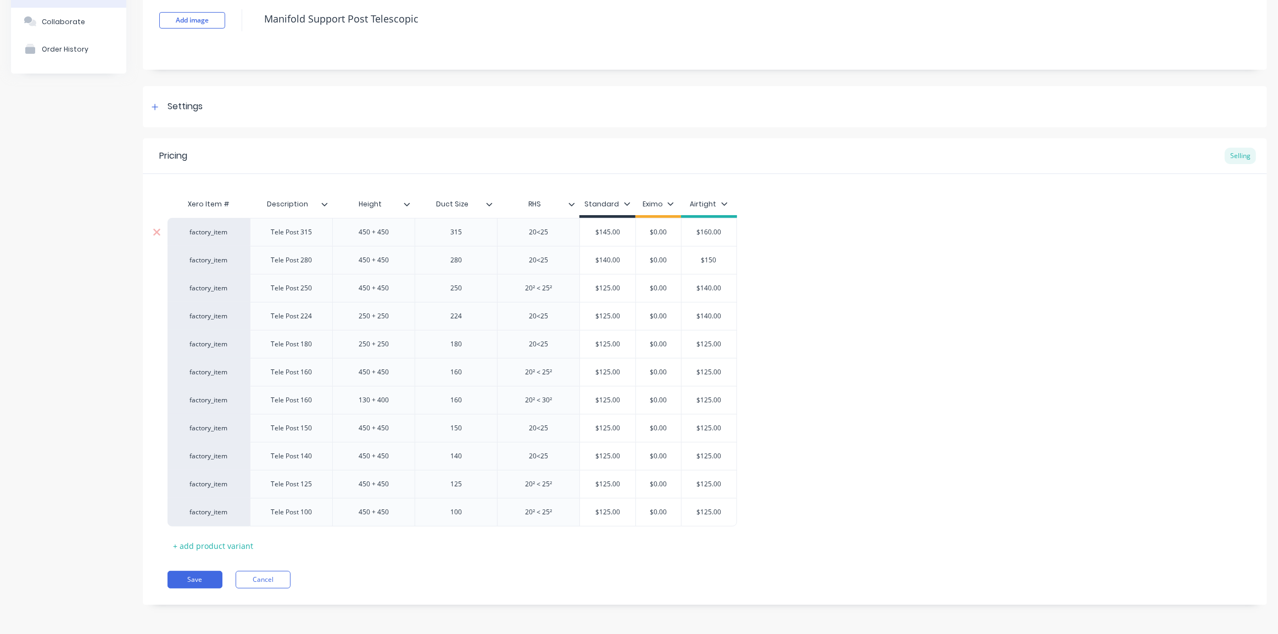
click at [714, 235] on input "$160.00" at bounding box center [709, 232] width 55 height 10
type textarea "x"
type input "$1"
type textarea "x"
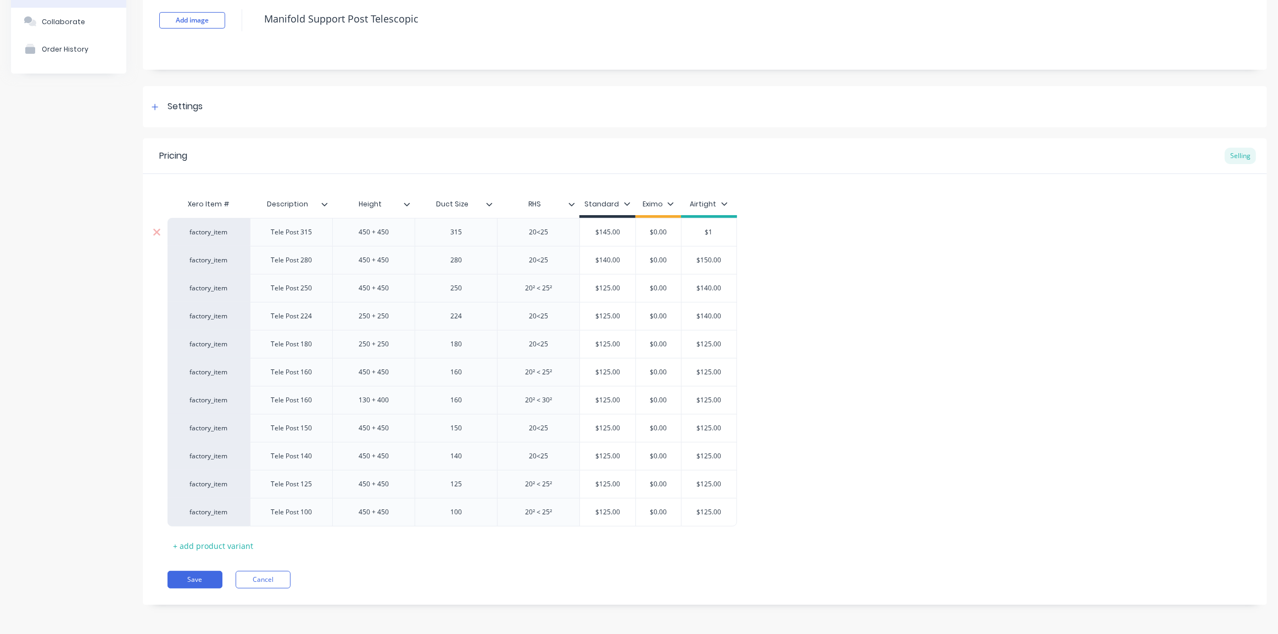
type input "$15"
type textarea "x"
type input "$150"
drag, startPoint x: 767, startPoint y: 244, endPoint x: 785, endPoint y: 247, distance: 18.3
click at [767, 244] on div "factory_item Tele Post 315 450 + 450 315 20<25 $145.00 $0.00 $150.00 $150 facto…" at bounding box center [705, 372] width 1075 height 309
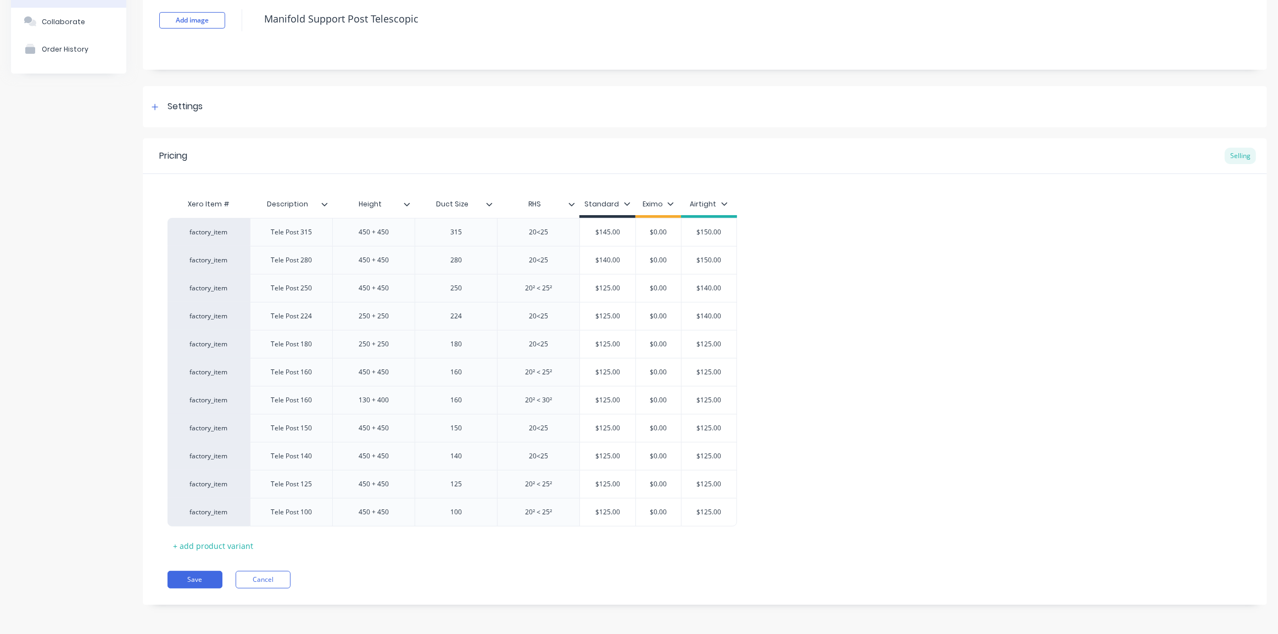
click at [785, 368] on div "factory_item Tele Post 315 450 + 450 315 20<25 $145.00 $0.00 $150.00 $150 facto…" at bounding box center [705, 372] width 1075 height 309
click at [803, 334] on div "factory_item Tele Post 315 450 + 450 315 20<25 $145.00 $0.00 $150.00 $150 facto…" at bounding box center [705, 372] width 1075 height 309
click at [197, 585] on button "Save" at bounding box center [195, 580] width 55 height 18
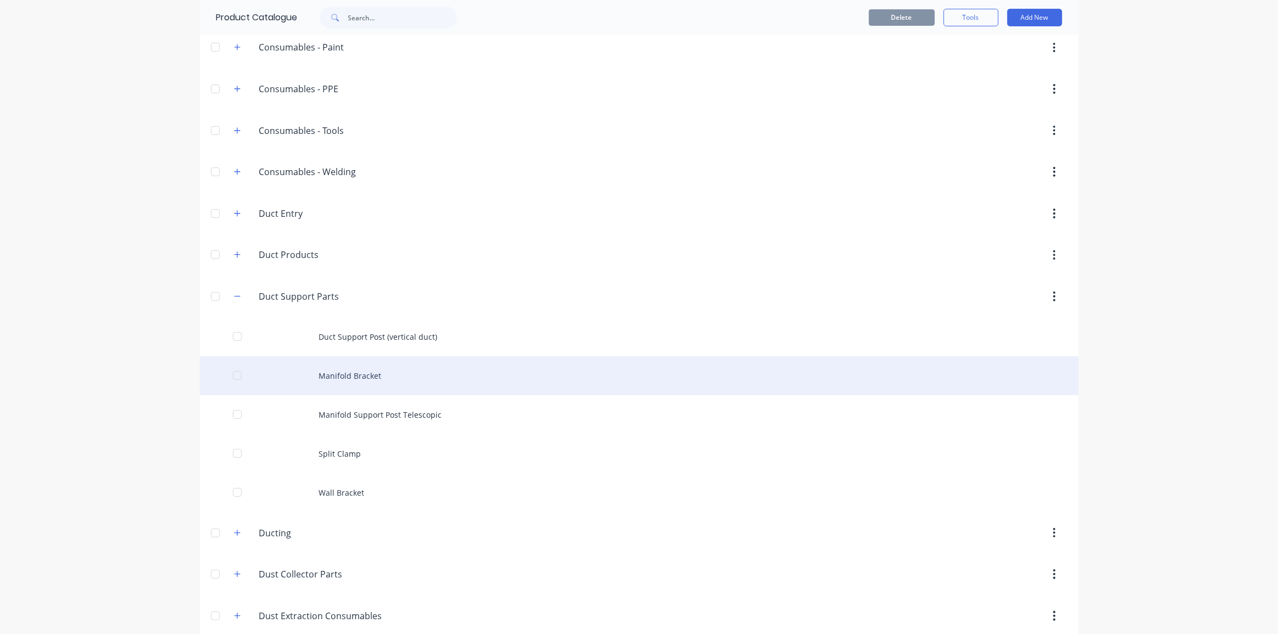
scroll to position [349, 0]
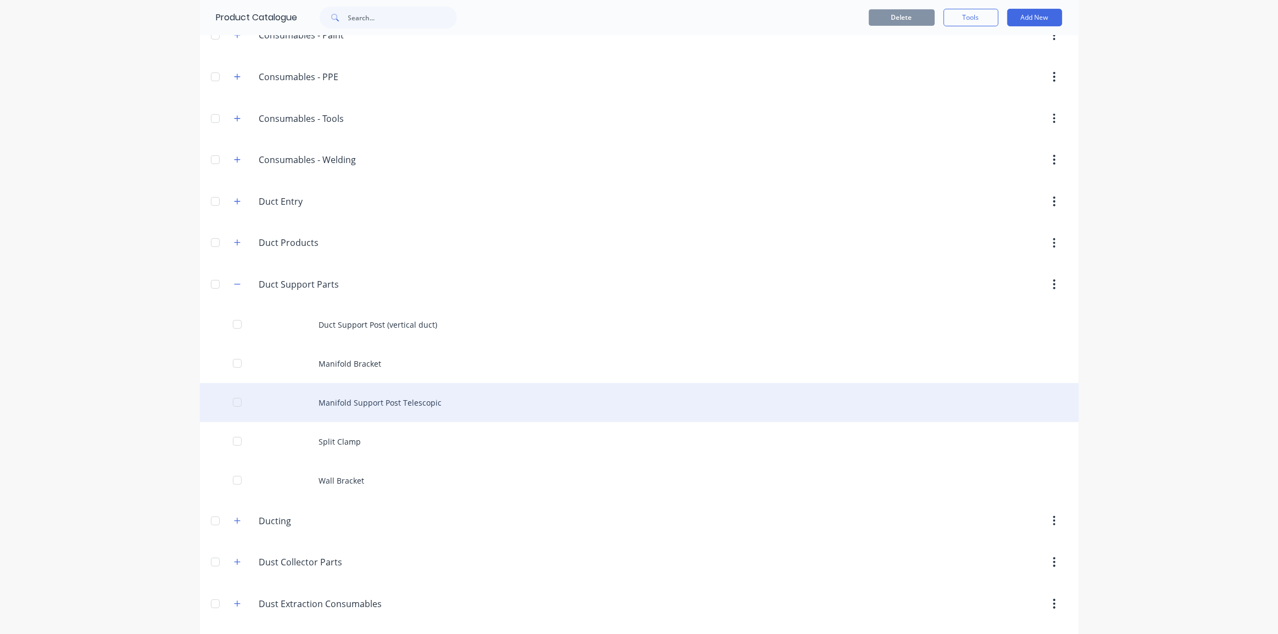
click at [403, 400] on div "Manifold Support Post Telescopic" at bounding box center [639, 402] width 879 height 39
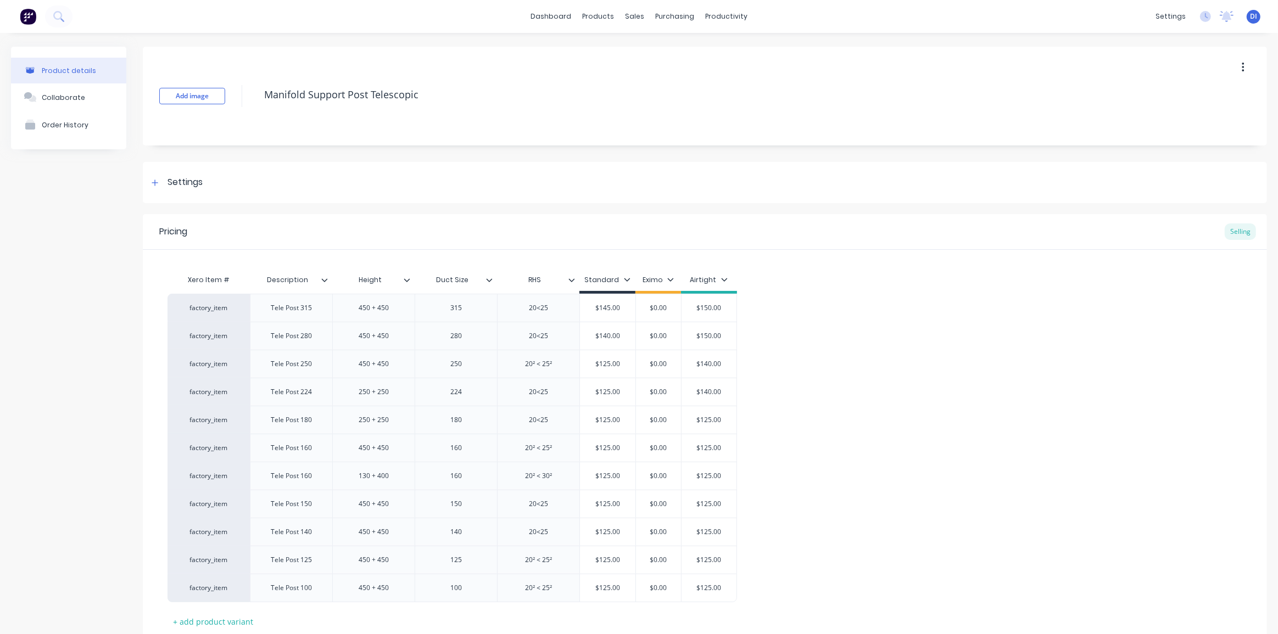
type textarea "x"
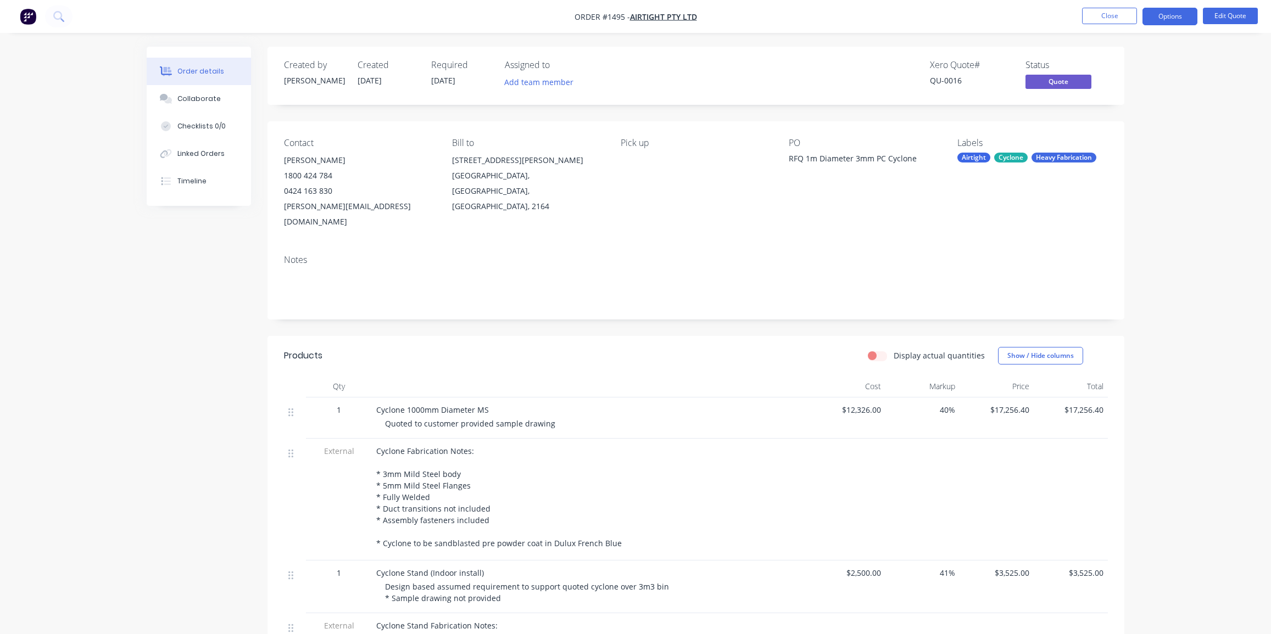
scroll to position [249, 0]
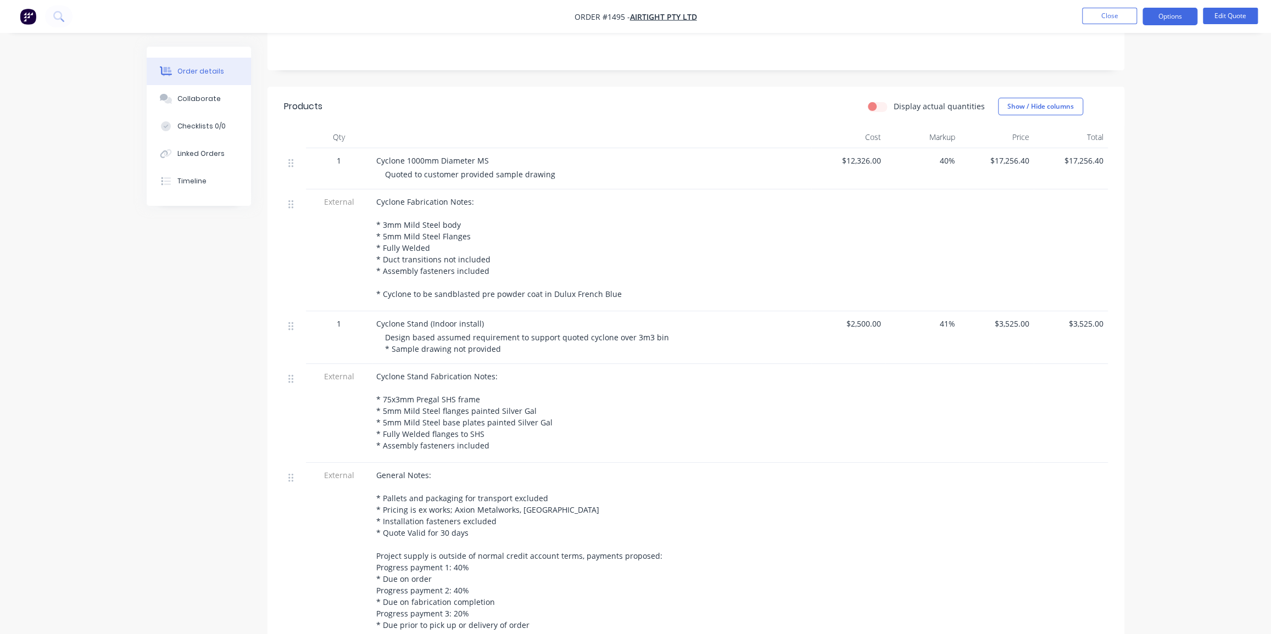
click at [13, 2] on nav "Order #1495 - Airtight Pty Ltd Close Options Edit Quote" at bounding box center [635, 16] width 1271 height 33
click at [26, 16] on img "button" at bounding box center [28, 16] width 16 height 16
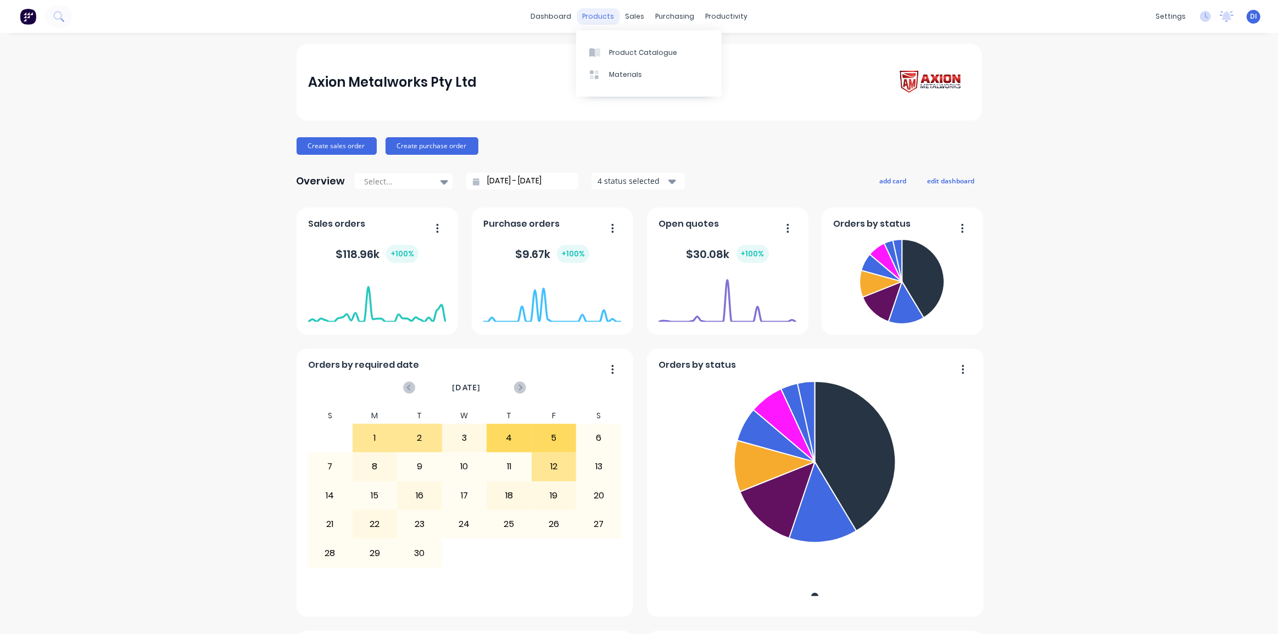
click at [596, 21] on div "products" at bounding box center [598, 16] width 43 height 16
click at [605, 50] on div at bounding box center [597, 53] width 16 height 10
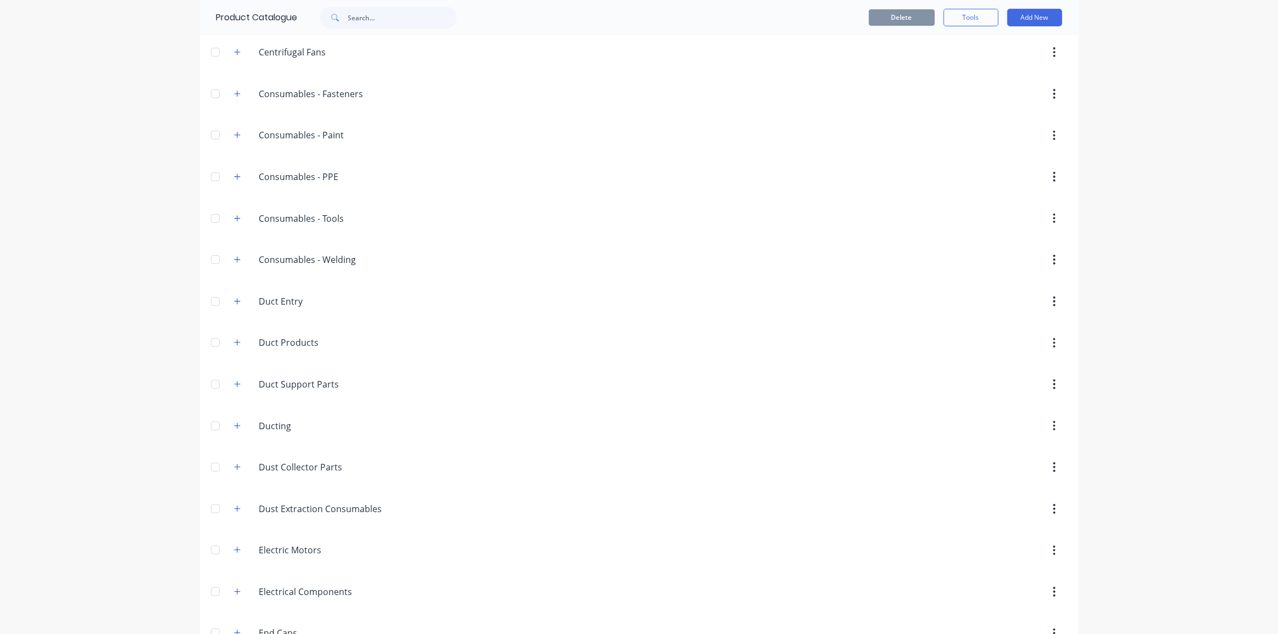
scroll to position [299, 0]
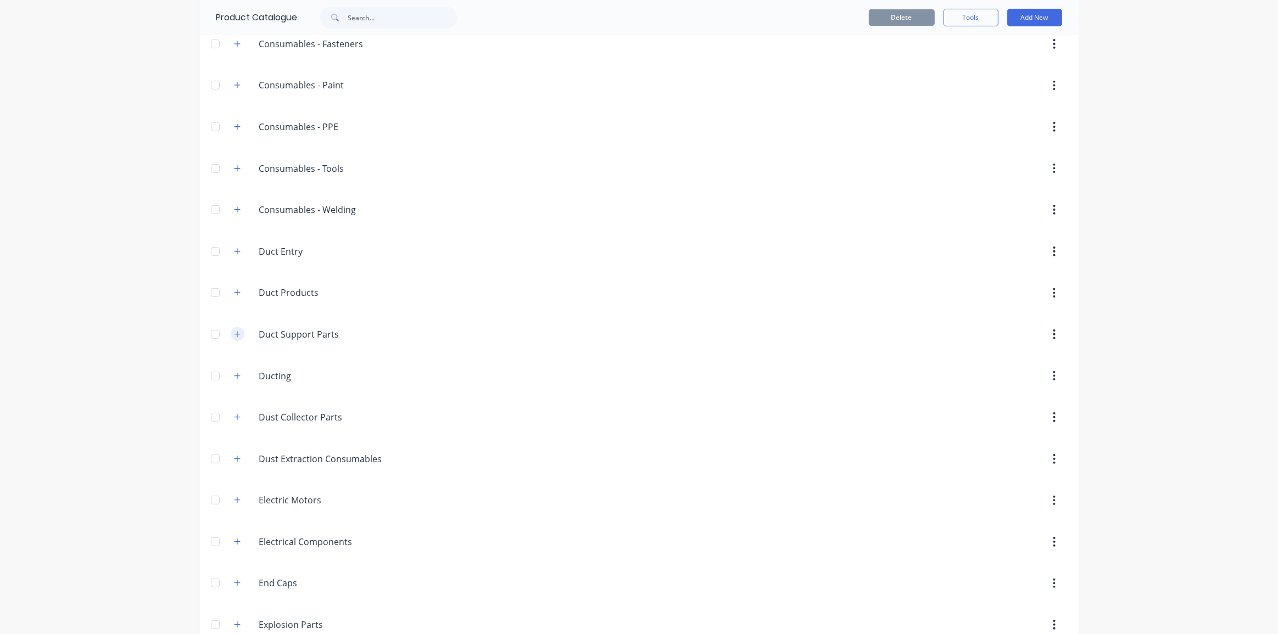
click at [237, 332] on button "button" at bounding box center [238, 334] width 14 height 14
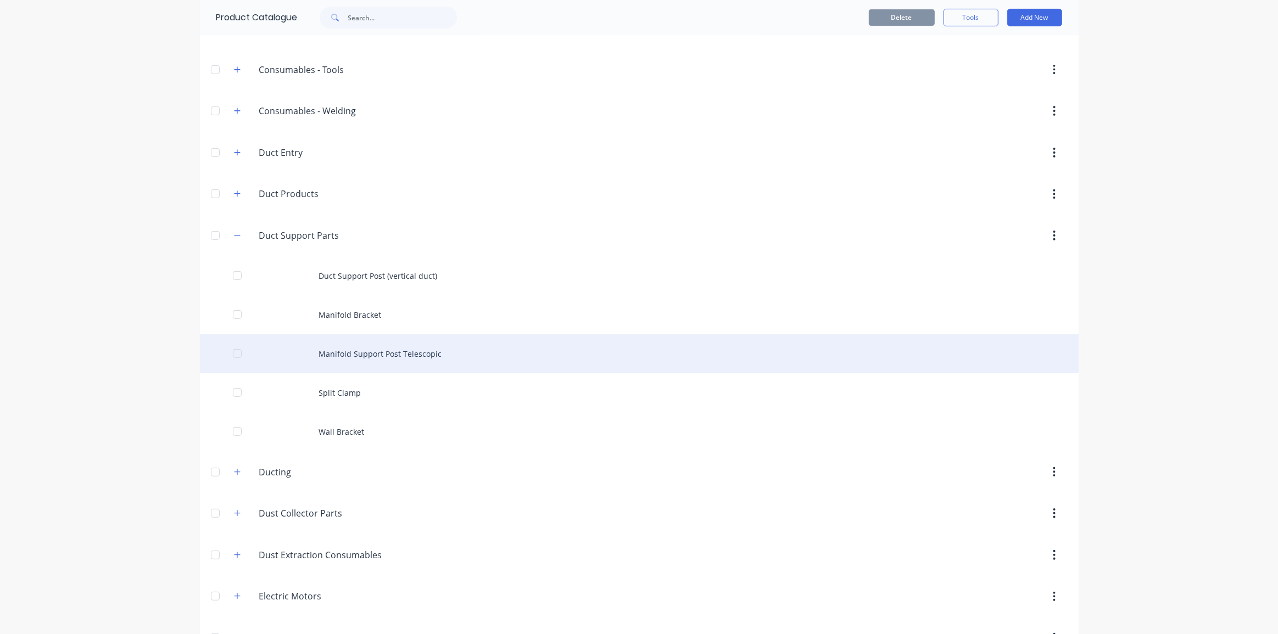
scroll to position [399, 0]
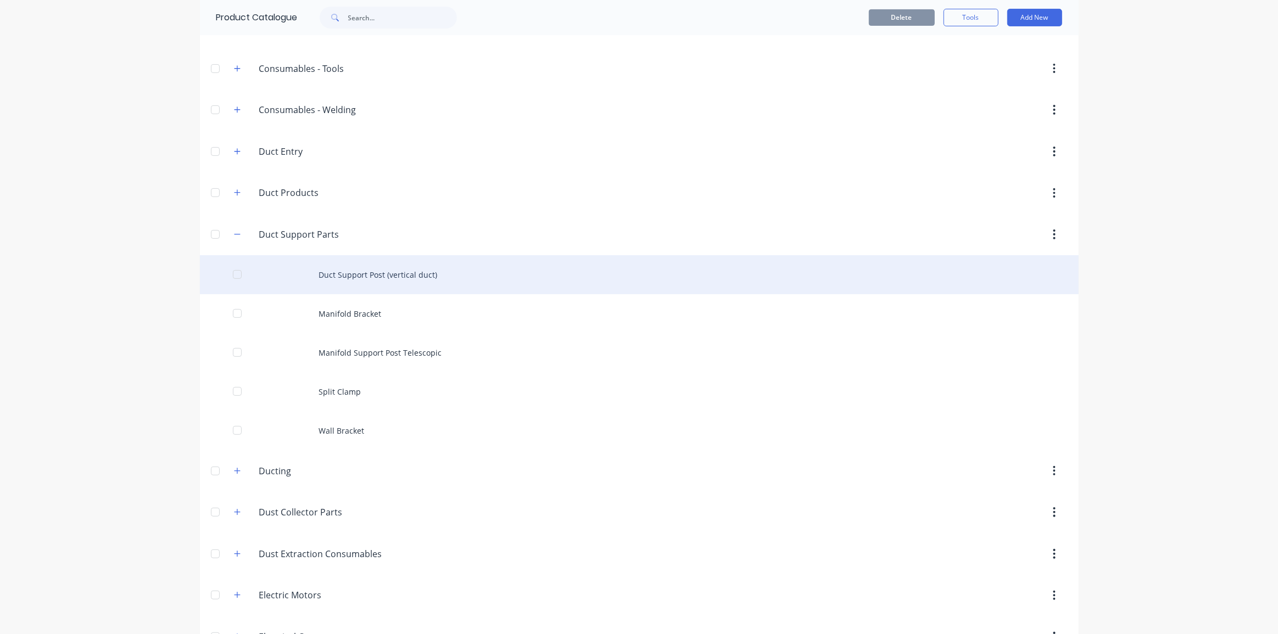
click at [426, 276] on div "Duct Support Post (vertical duct)" at bounding box center [639, 274] width 879 height 39
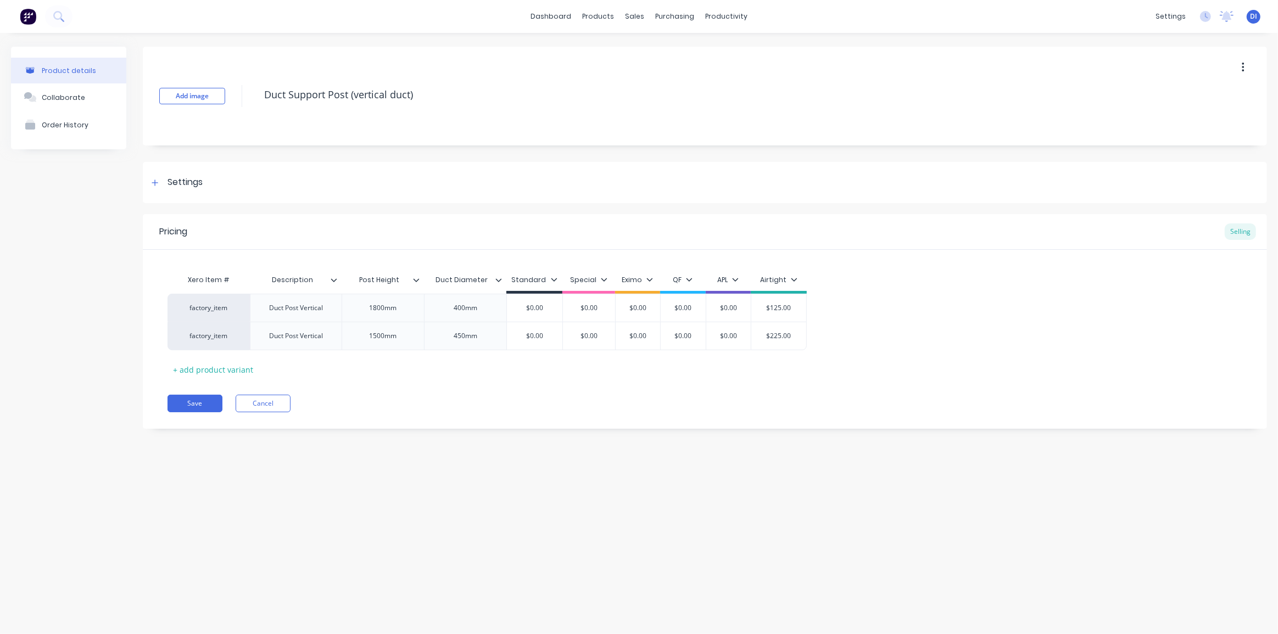
click at [643, 403] on div "Save Cancel" at bounding box center [718, 404] width 1100 height 18
click at [780, 310] on input "$125.00" at bounding box center [778, 308] width 55 height 10
click at [892, 323] on div "factory_item Duct Post Vertical 1800mm 400mm $0.00 $0.00 $0.00 $0.00 $0.00 $125…" at bounding box center [705, 322] width 1075 height 57
click at [825, 358] on div "Xero Item # Description Post Height Duct Diameter Standard Special Eximo QF APL…" at bounding box center [705, 323] width 1075 height 109
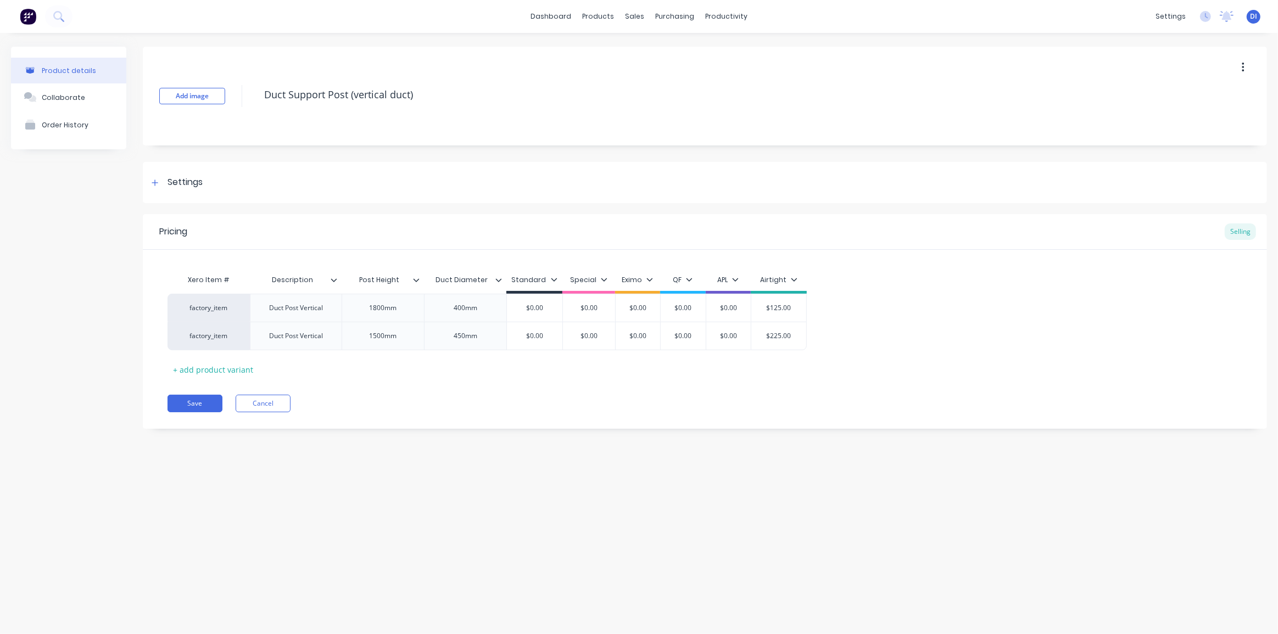
click at [826, 355] on div "Xero Item # Description Post Height Duct Diameter Standard Special Eximo QF APL…" at bounding box center [705, 323] width 1075 height 109
click at [833, 339] on div "factory_item Duct Post Vertical 1800mm 400mm $0.00 $0.00 $0.00 $0.00 $0.00 $125…" at bounding box center [705, 322] width 1075 height 57
click at [773, 306] on input "$125.00" at bounding box center [778, 308] width 55 height 10
type input "$195"
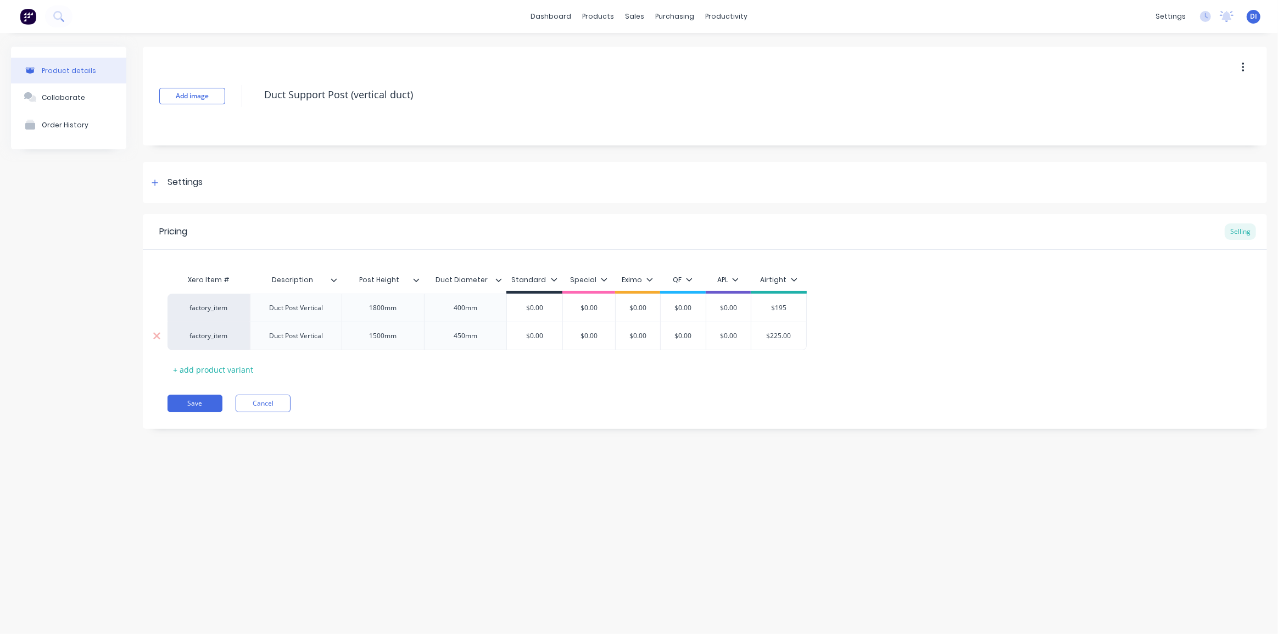
click at [775, 332] on input "$225.00" at bounding box center [778, 336] width 55 height 10
click at [851, 320] on div "factory_item Duct Post Vertical 1800mm 400mm $0.00 $0.00 $0.00 $0.00 $0.00 $195…" at bounding box center [705, 322] width 1075 height 57
click at [854, 315] on div "factory_item Duct Post Vertical 1800mm 400mm $0.00 $0.00 $0.00 $0.00 $0.00 $195…" at bounding box center [705, 322] width 1075 height 57
click at [872, 360] on div "Xero Item # Description Post Height Duct Diameter Standard Special Eximo QF APL…" at bounding box center [705, 323] width 1075 height 109
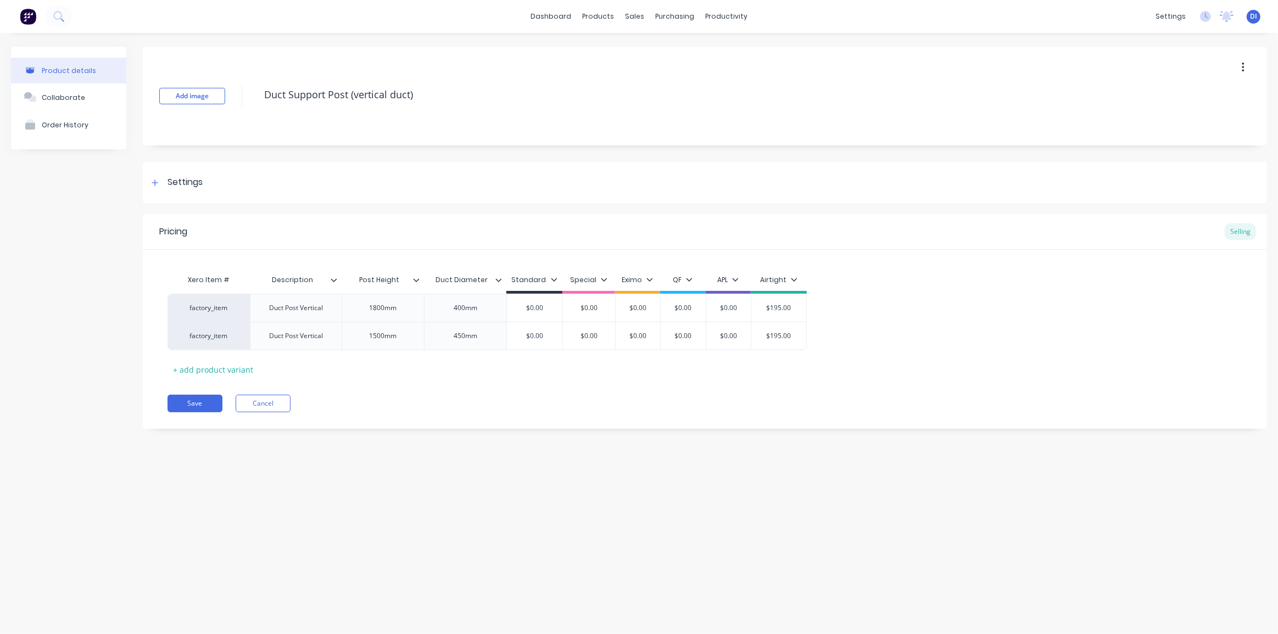
click at [496, 388] on div "Pricing Selling Xero Item # Description Post Height Duct Diameter Standard Spec…" at bounding box center [705, 321] width 1124 height 215
drag, startPoint x: 331, startPoint y: 308, endPoint x: 559, endPoint y: 327, distance: 228.8
click at [543, 327] on div "factory_item Duct Post Vertical 1800mm 400mm $0.00 $0.00 $0.00 $0.00 $0.00 $195…" at bounding box center [705, 322] width 1075 height 57
type input "$195.00"
drag, startPoint x: 791, startPoint y: 335, endPoint x: 346, endPoint y: 317, distance: 445.2
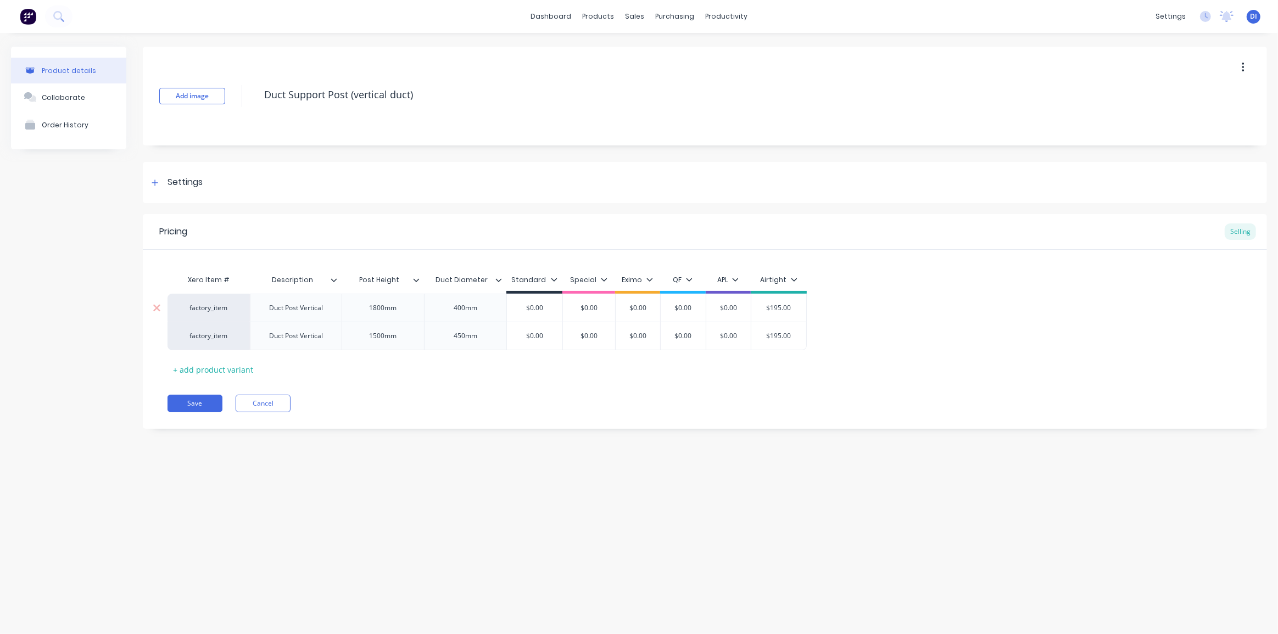
click at [346, 317] on div "factory_item Duct Post Vertical 1800mm 400mm $0.00 $0.00 $0.00 $0.00 $0.00 $195…" at bounding box center [705, 322] width 1075 height 57
click at [1009, 296] on div "factory_item Duct Post Vertical 1800mm 400mm $0.00 $0.00 $0.00 $0.00 $0.00 $195…" at bounding box center [705, 322] width 1075 height 57
click at [898, 302] on div "factory_item Duct Post Vertical 1800mm 400mm $0.00 $0.00 $0.00 $0.00 $0.00 $195…" at bounding box center [705, 322] width 1075 height 57
